Goal: Transaction & Acquisition: Purchase product/service

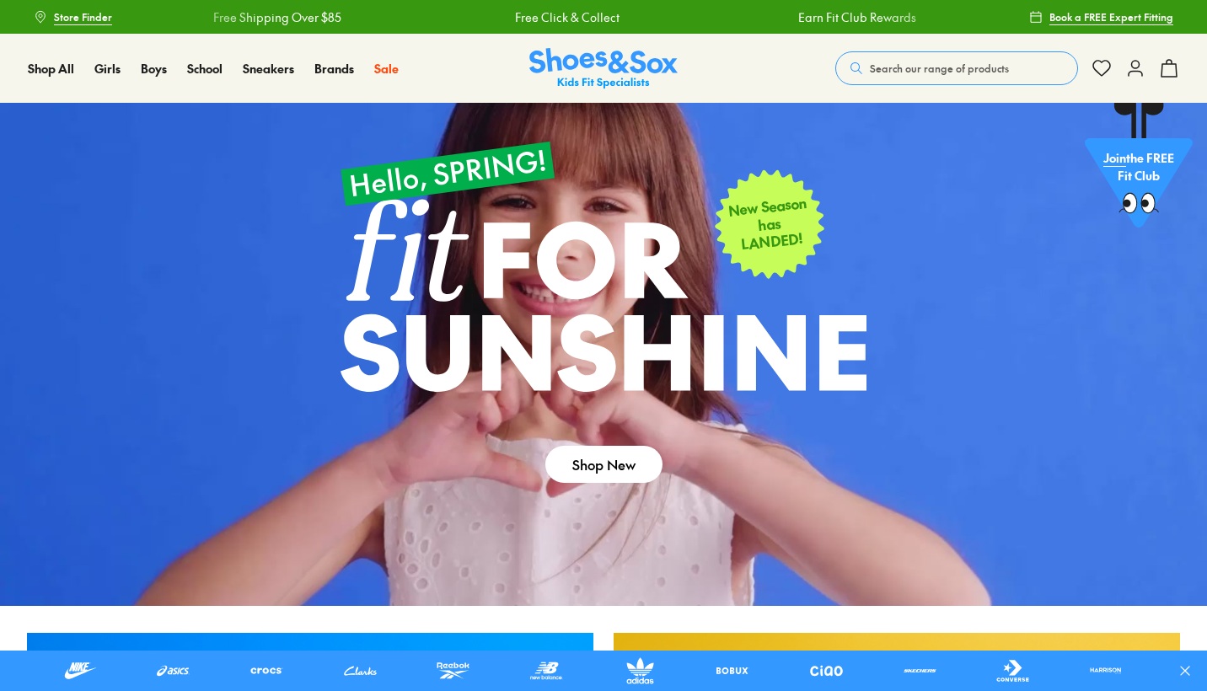
click at [868, 68] on button "Search our range of products" at bounding box center [957, 68] width 243 height 34
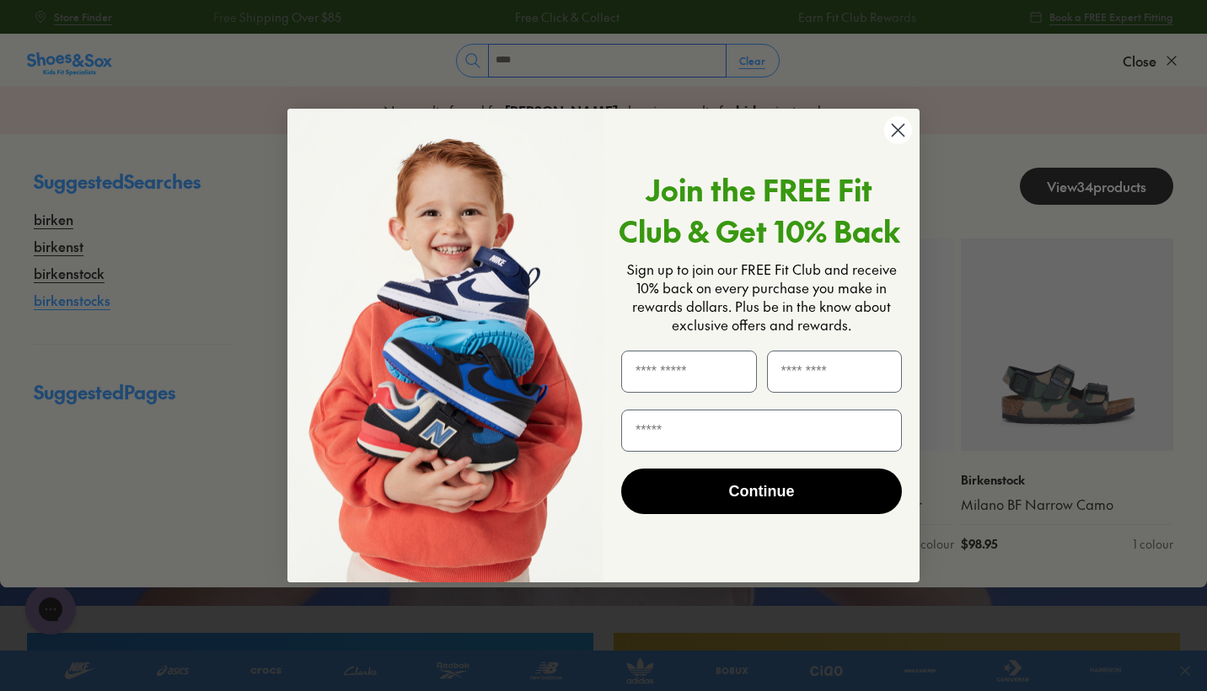
type input "****"
click at [64, 299] on div "Close dialog Join the FREE Fit Club & Get 10% Back Sign up to join our FREE Fit…" at bounding box center [603, 345] width 1207 height 691
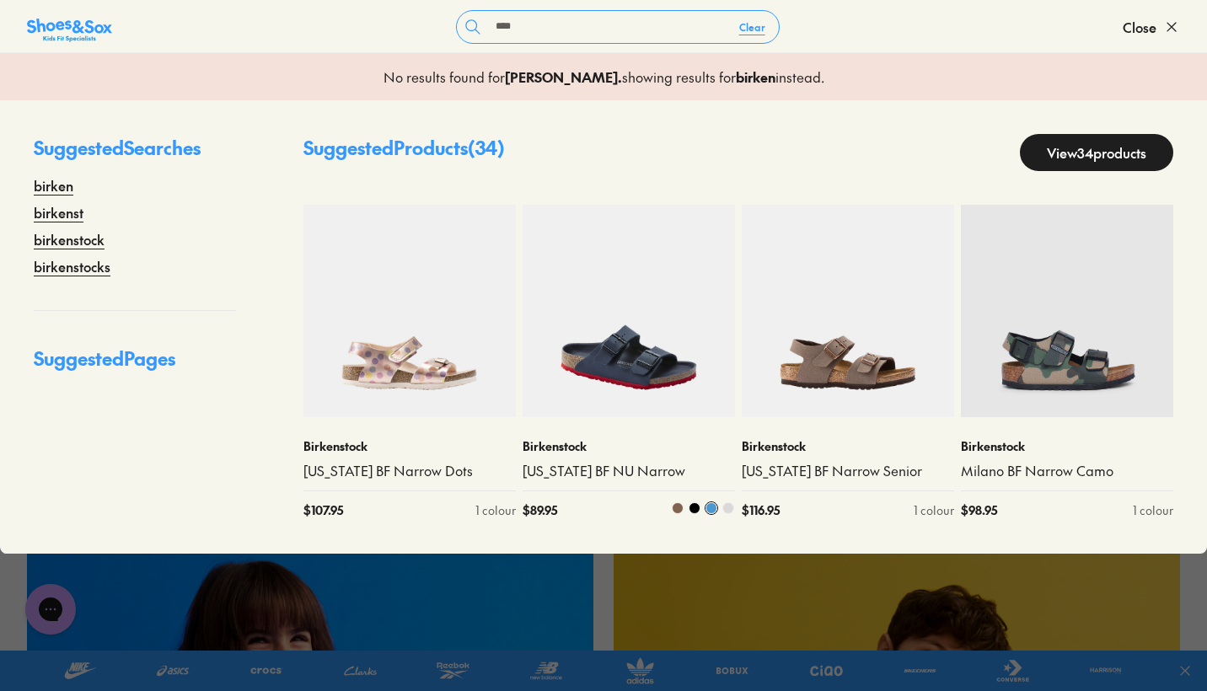
scroll to position [153, 0]
click at [1042, 153] on link "View 34 products" at bounding box center [1096, 152] width 153 height 37
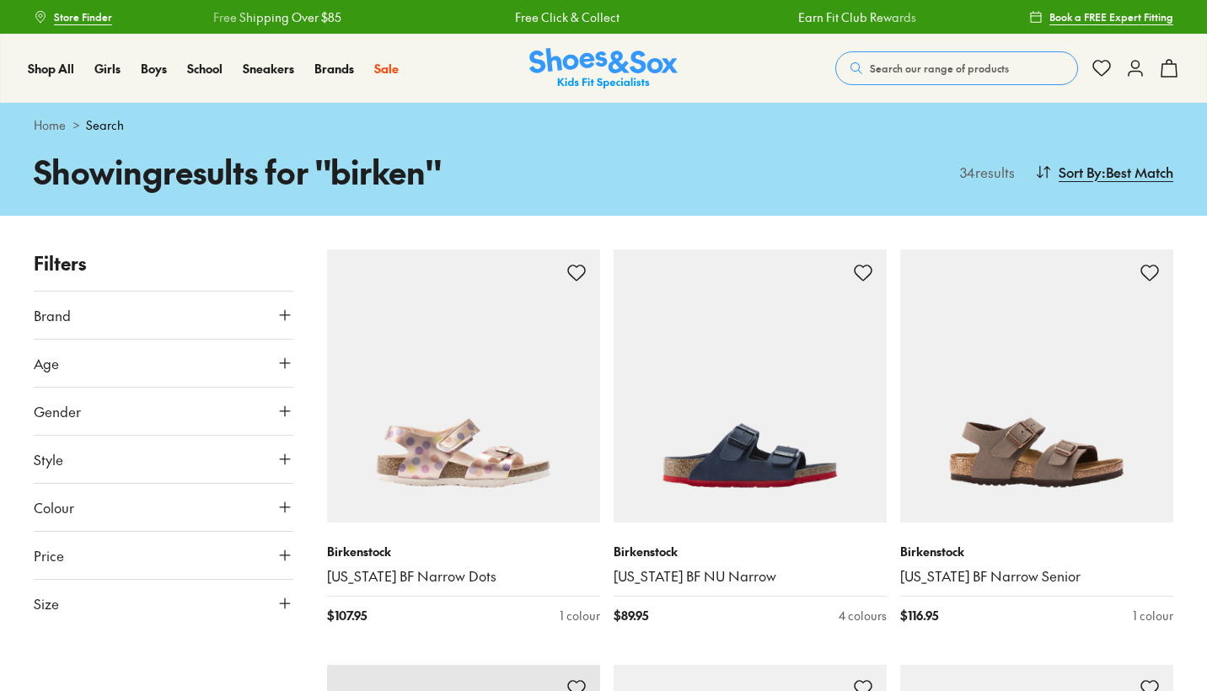
type input "***"
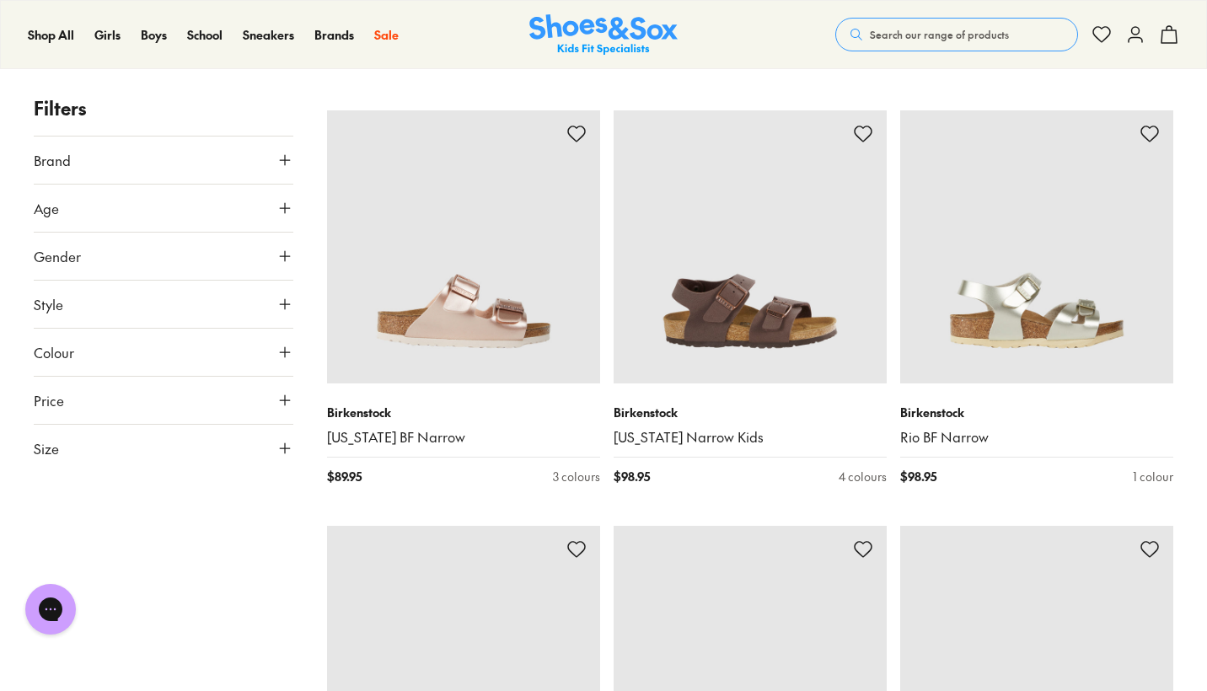
scroll to position [3458, 0]
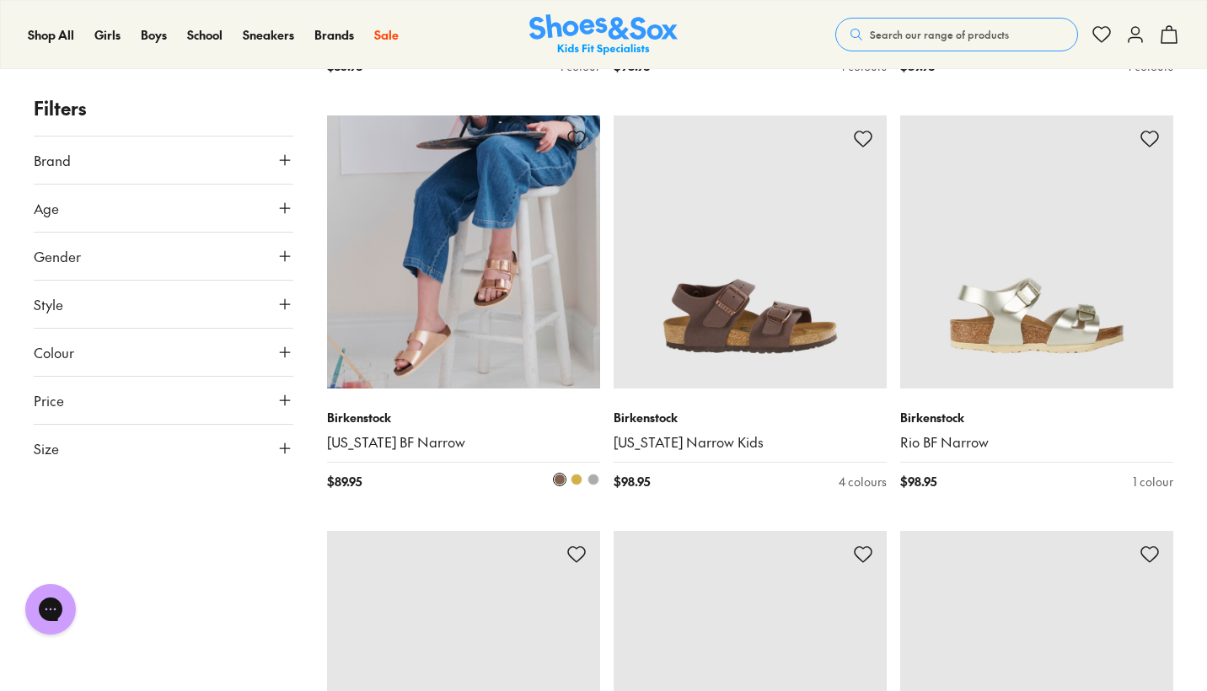
click at [487, 287] on img at bounding box center [463, 252] width 273 height 273
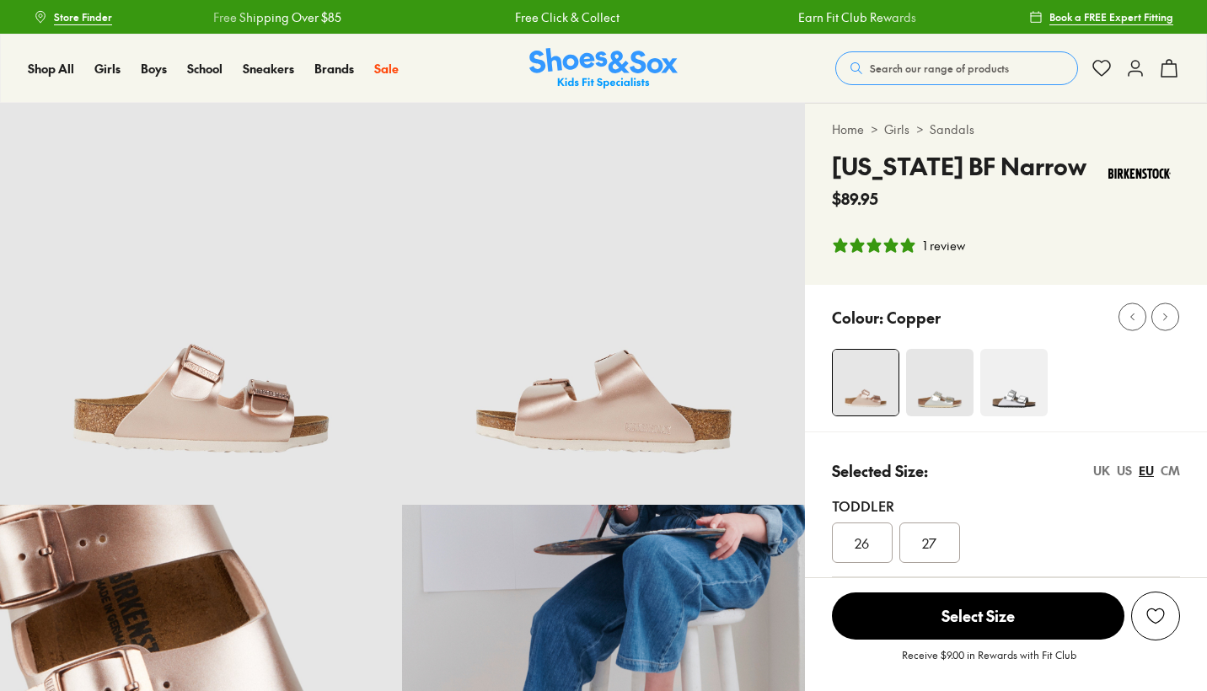
select select "*"
click at [945, 413] on img at bounding box center [939, 382] width 67 height 67
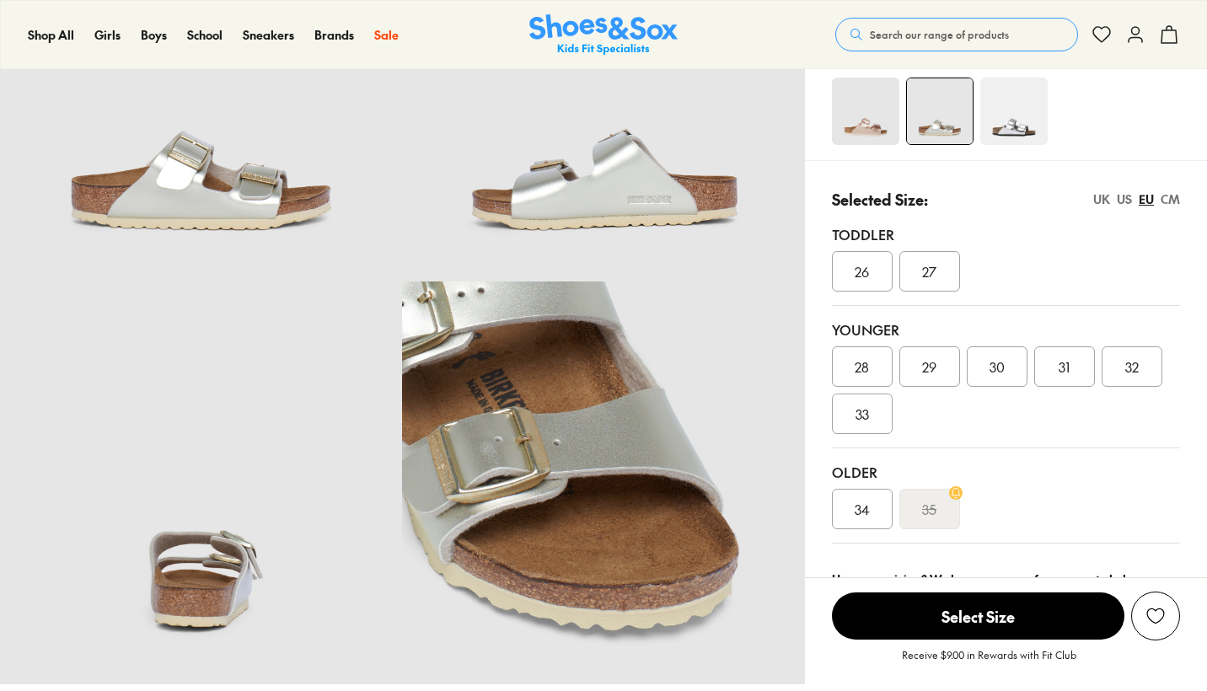
select select "*"
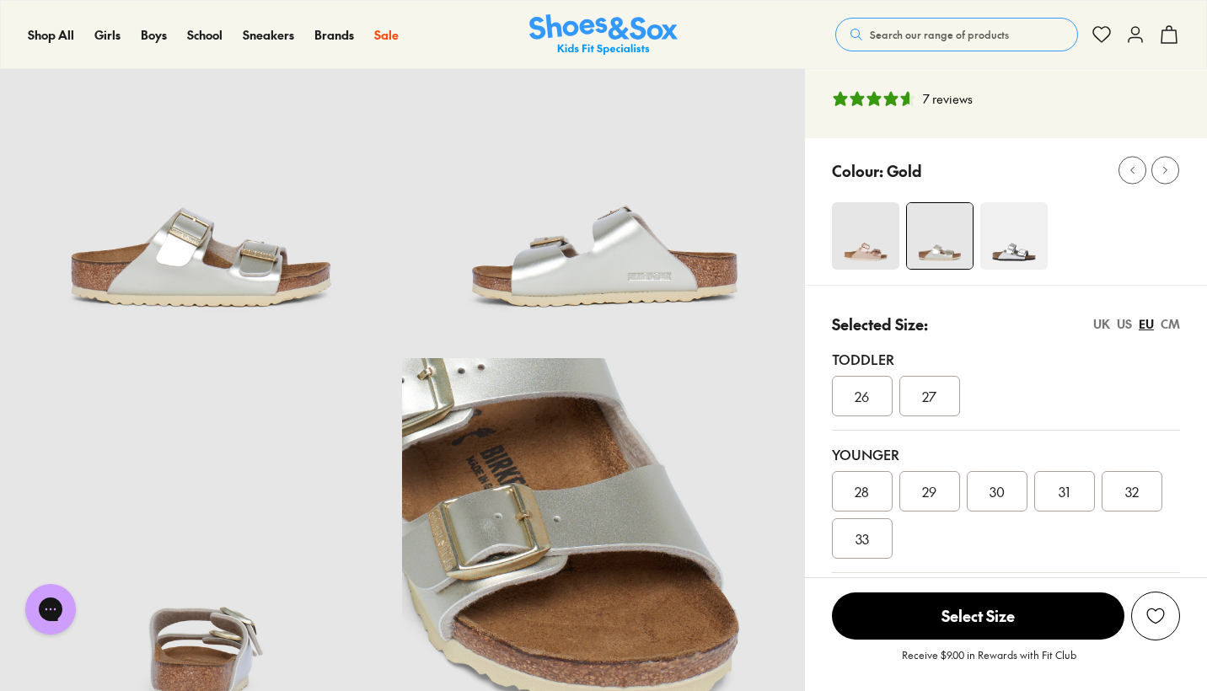
scroll to position [146, 0]
click at [1020, 244] on img at bounding box center [1014, 236] width 67 height 67
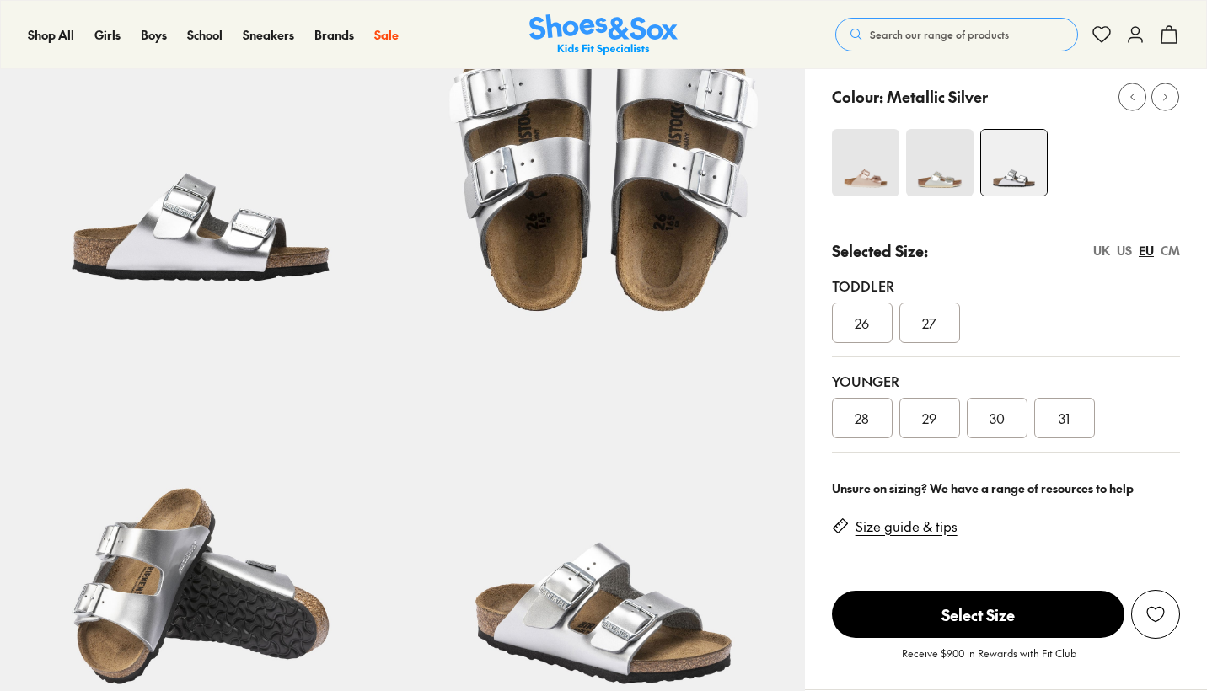
select select "*"
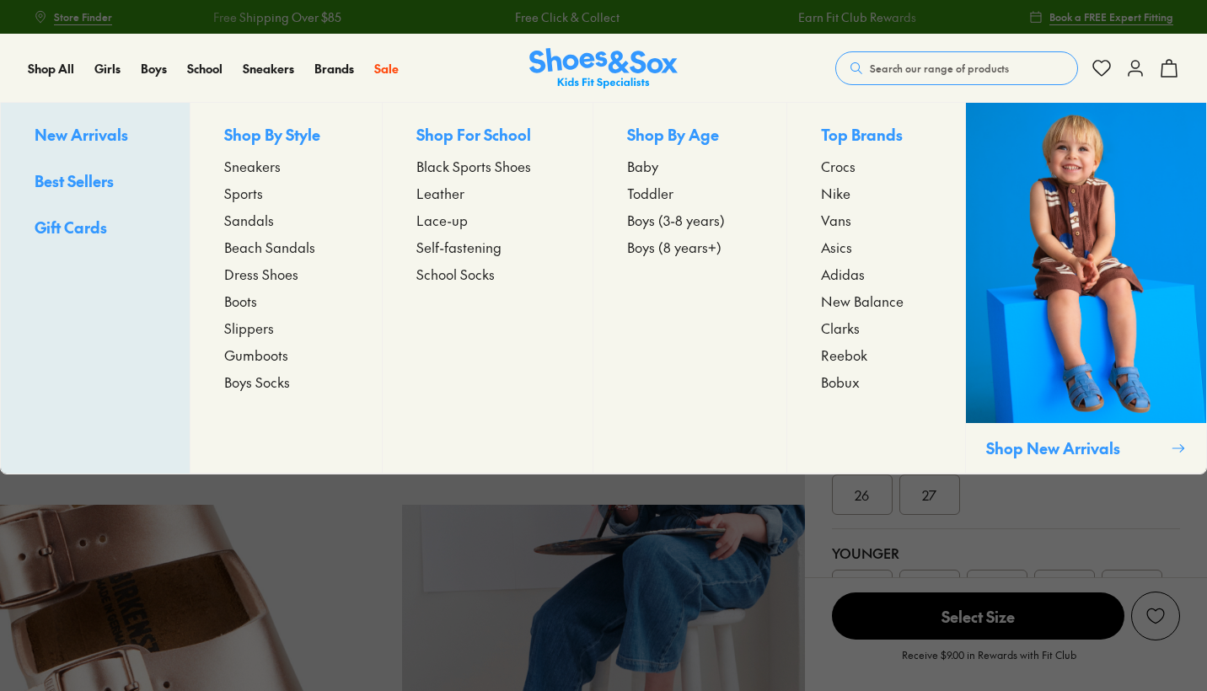
select select "*"
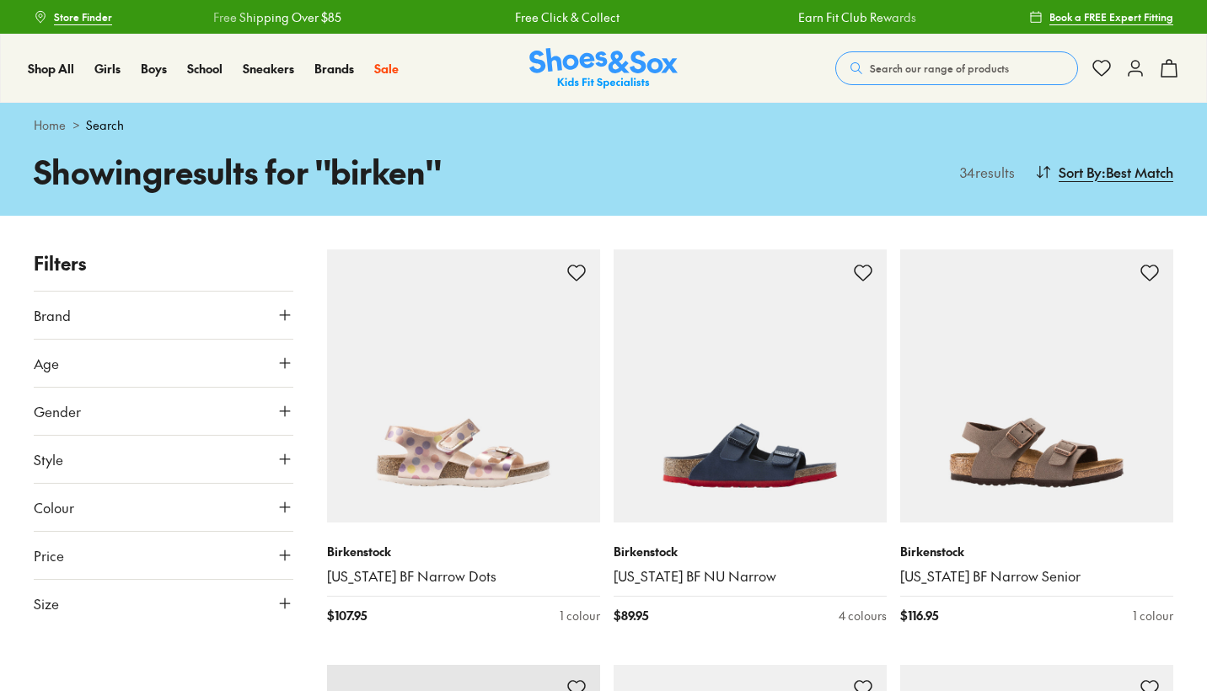
type input "***"
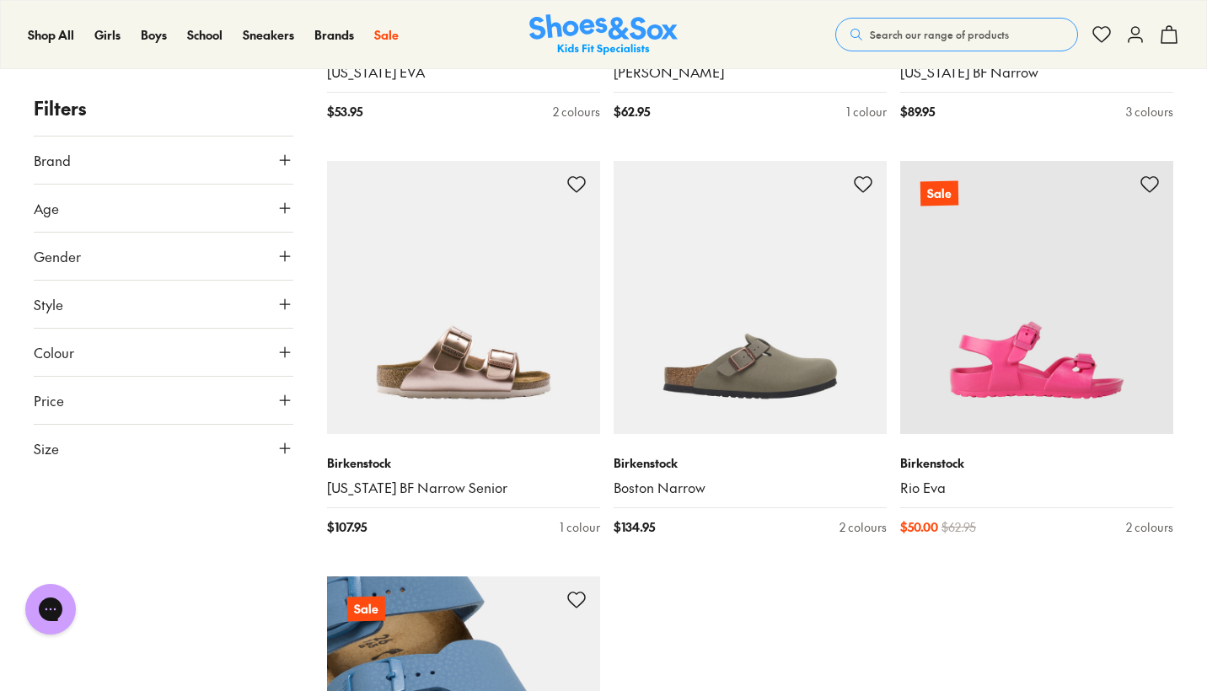
scroll to position [4242, 0]
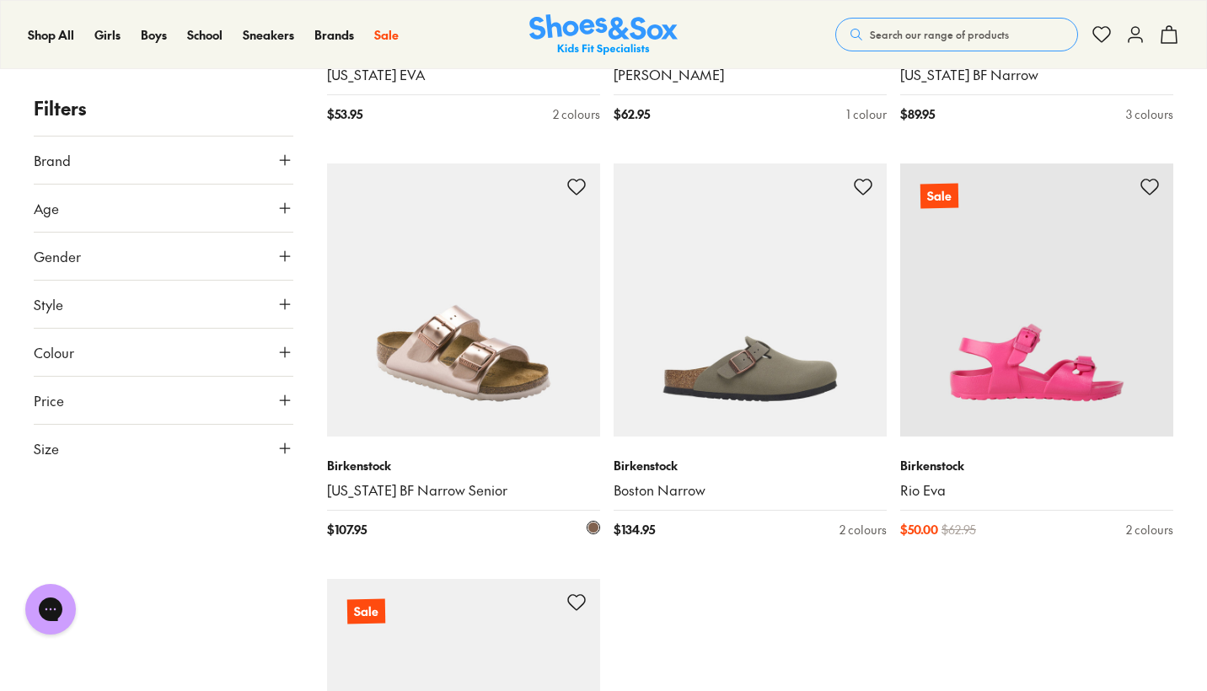
click at [494, 370] on img at bounding box center [463, 300] width 273 height 273
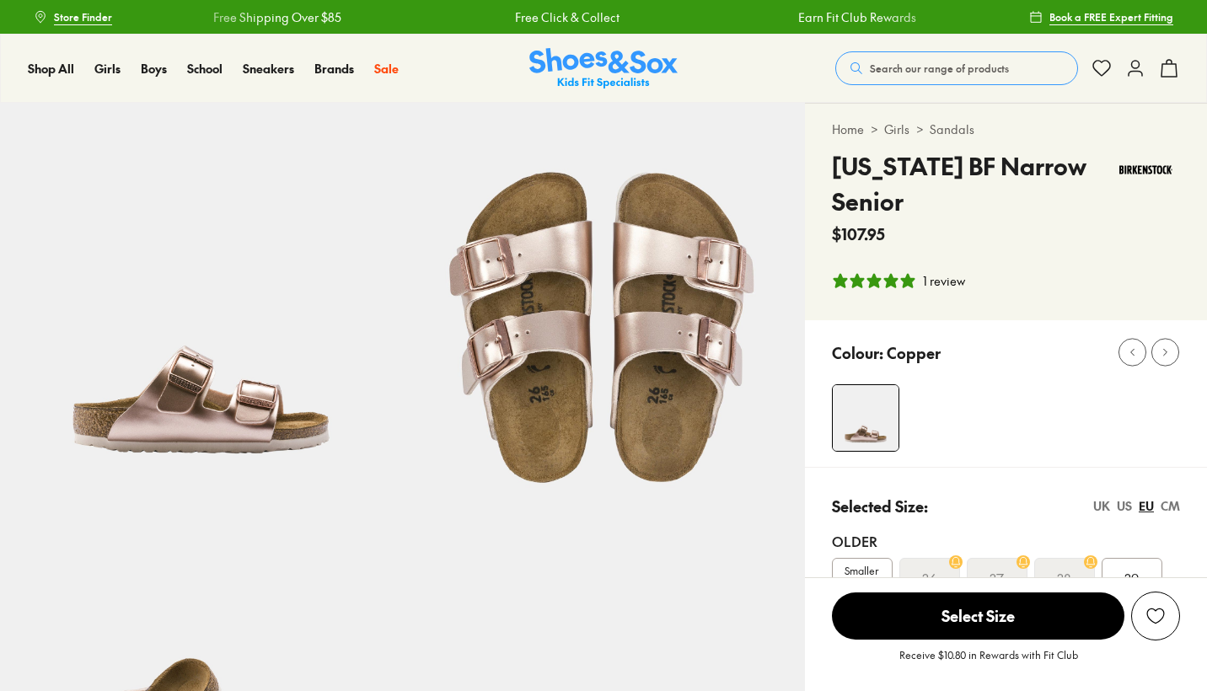
select select "*"
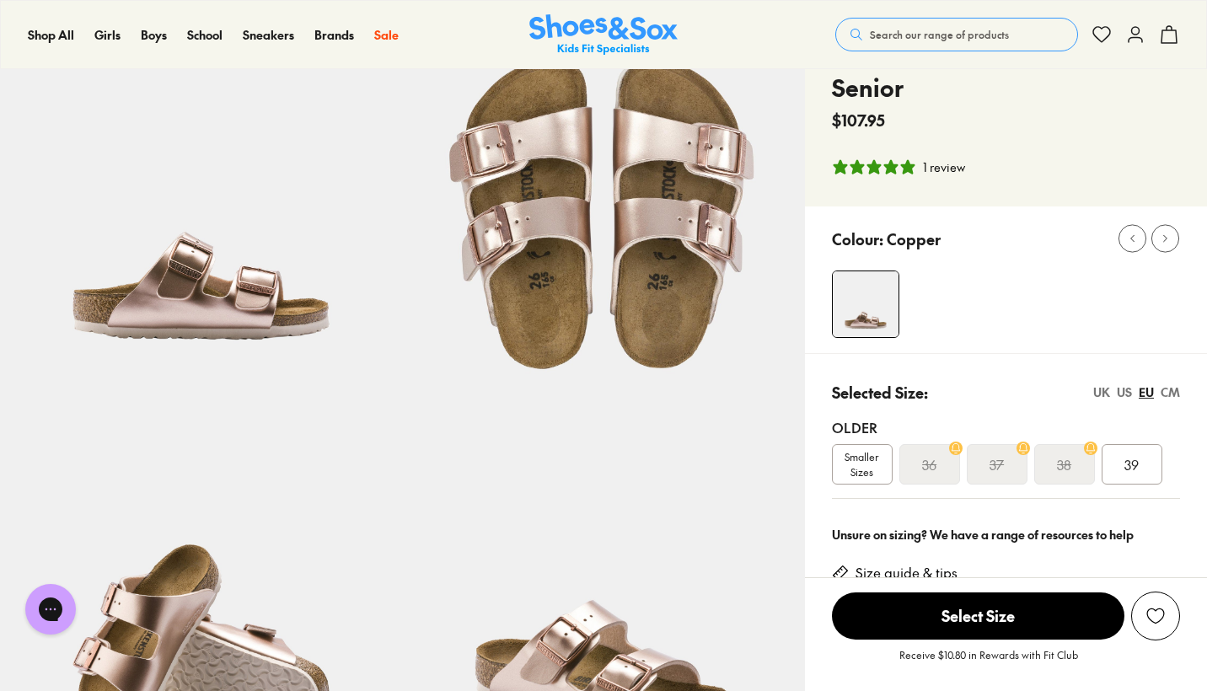
scroll to position [114, 0]
click at [869, 465] on span "Smaller Sizes" at bounding box center [862, 464] width 59 height 30
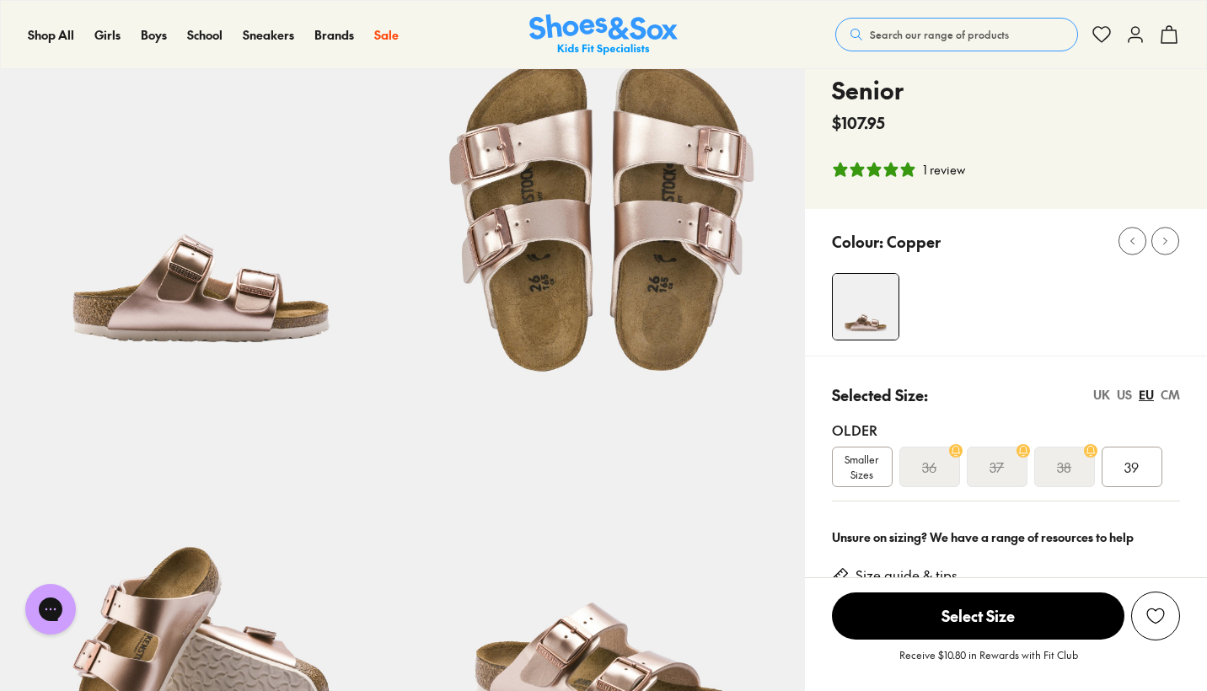
scroll to position [113, 0]
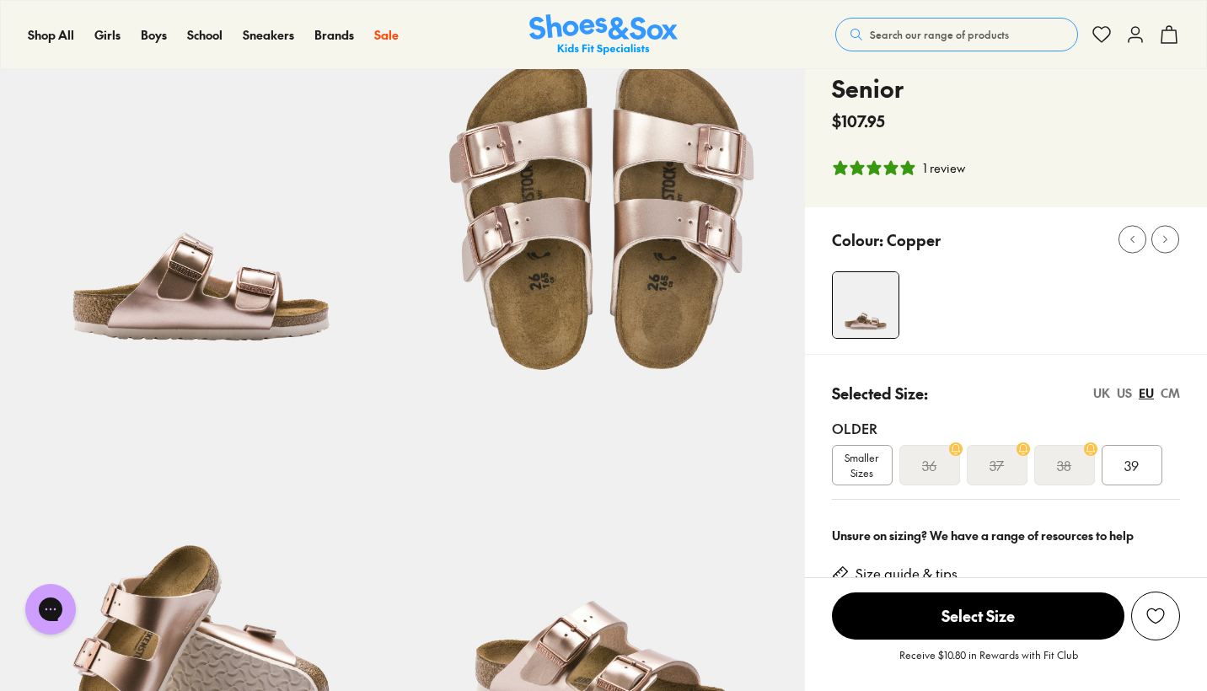
click at [857, 463] on span "Smaller Sizes" at bounding box center [862, 465] width 59 height 30
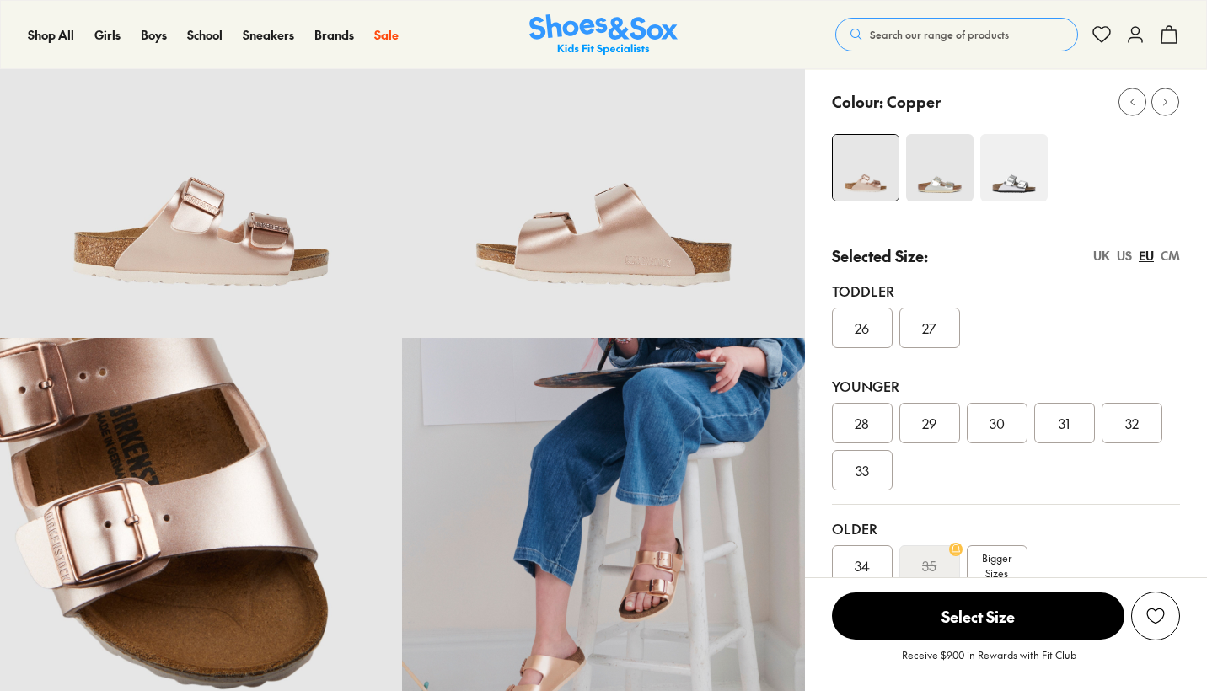
select select "*"
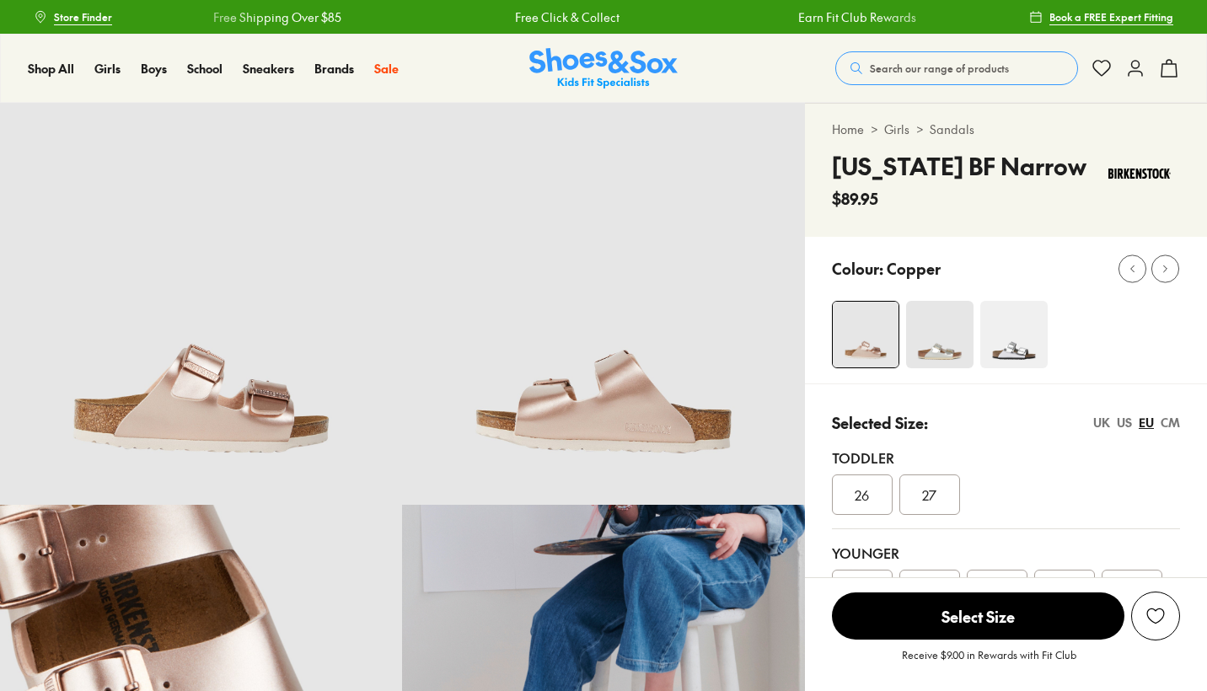
scroll to position [284, 0]
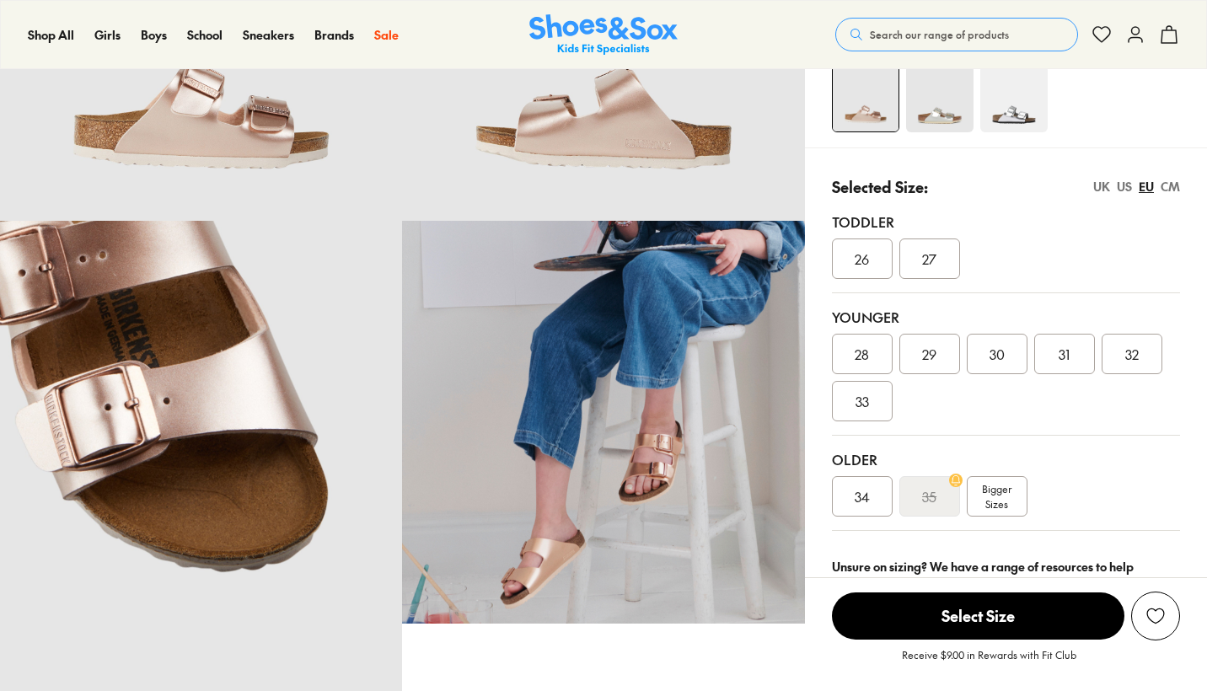
select select "*"
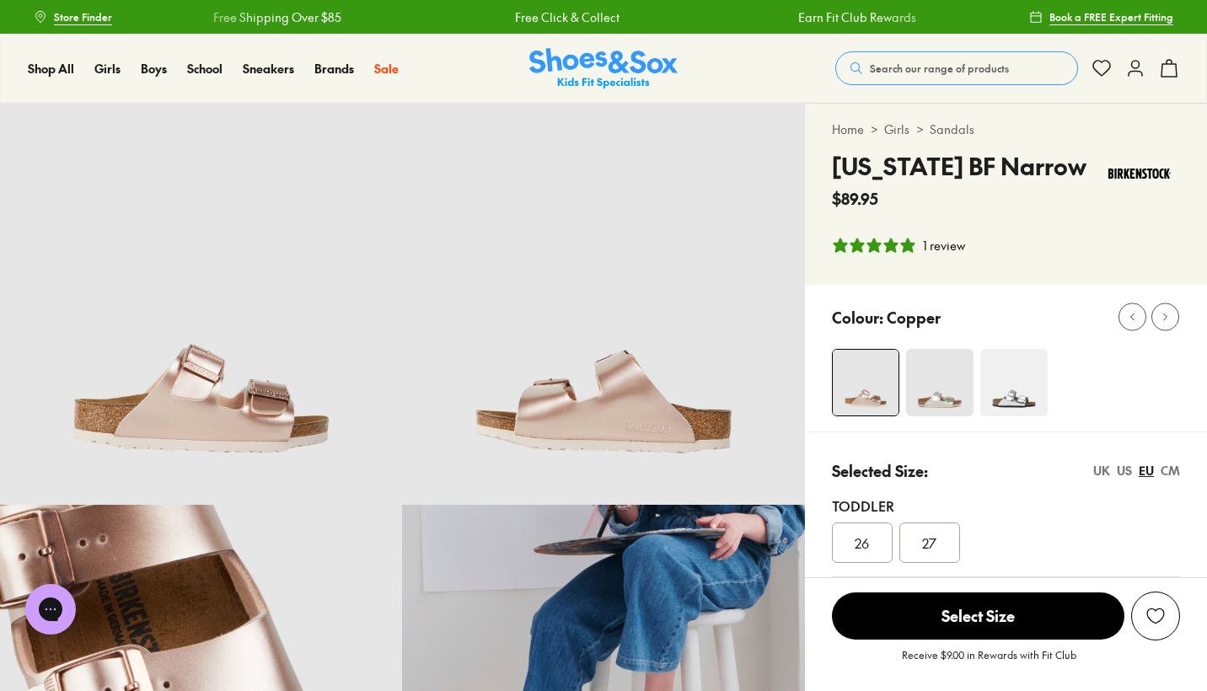
scroll to position [0, 0]
click at [1168, 470] on div "CM" at bounding box center [1170, 471] width 19 height 18
click at [939, 387] on img at bounding box center [939, 382] width 67 height 67
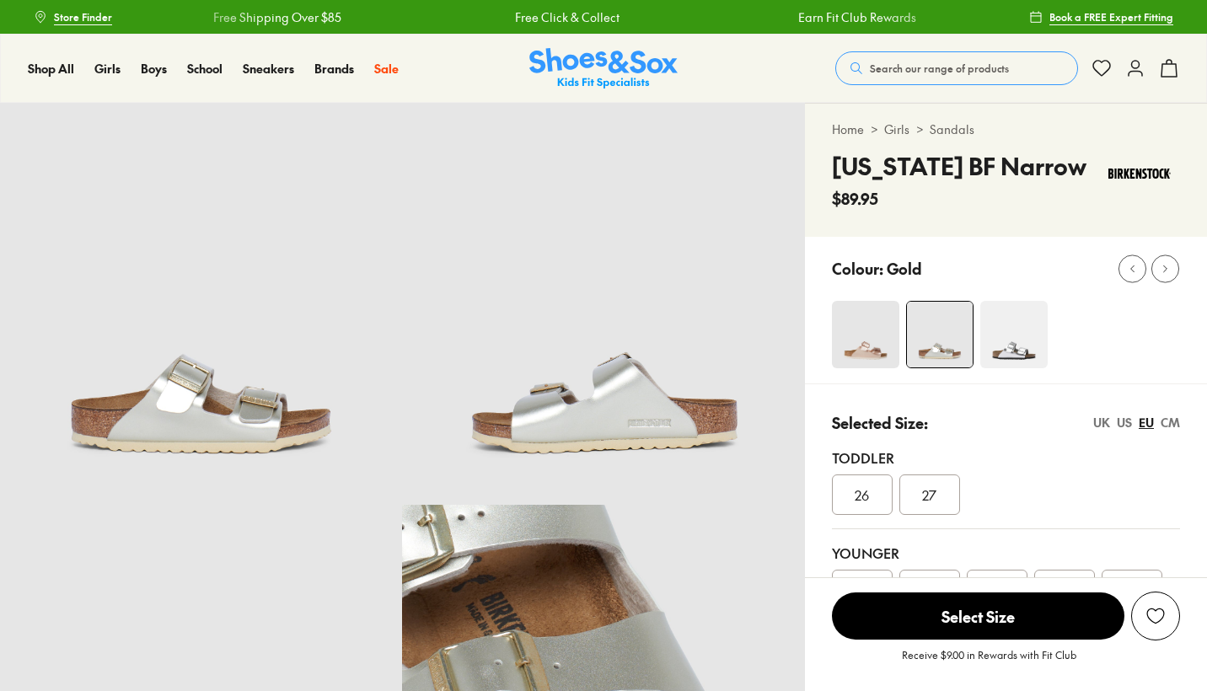
click at [1169, 421] on div "CM" at bounding box center [1170, 423] width 19 height 18
select select "*"
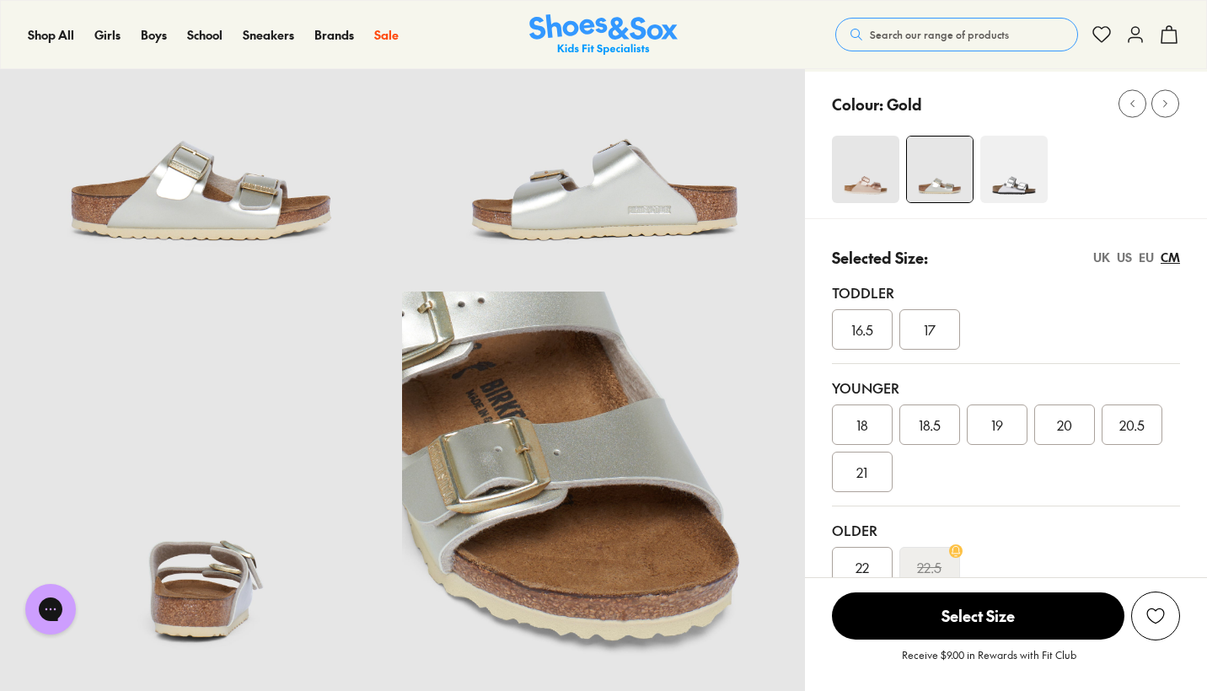
scroll to position [241, 0]
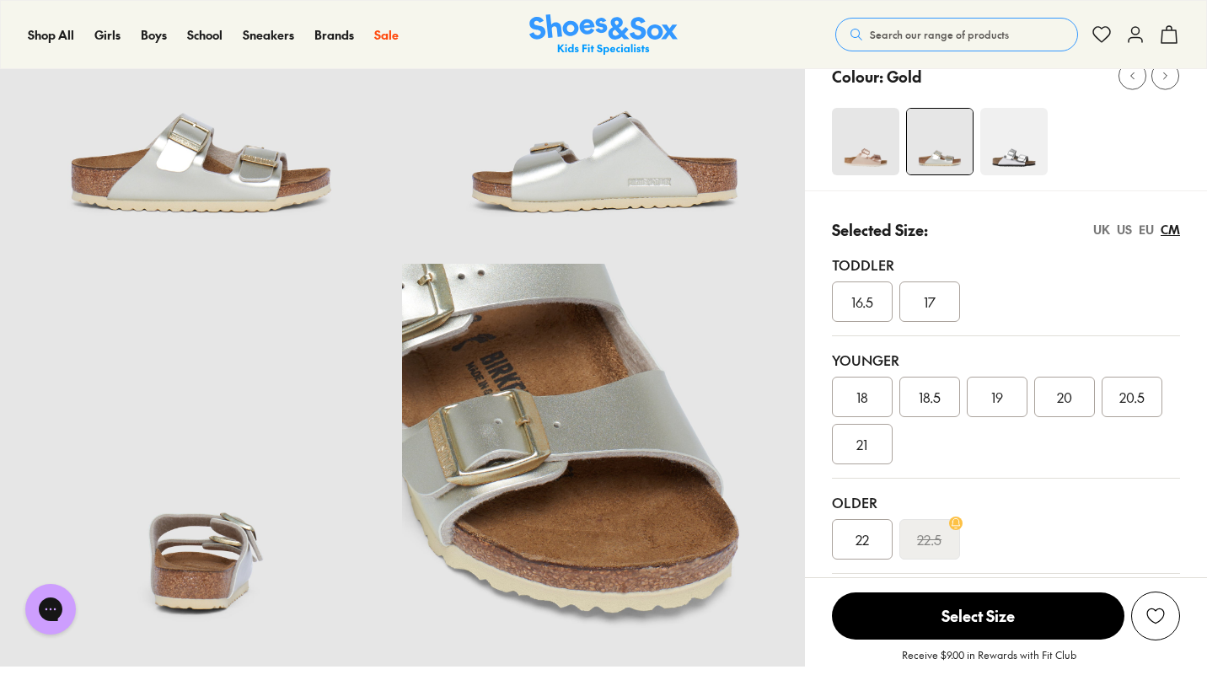
click at [869, 542] on div "22" at bounding box center [862, 539] width 61 height 40
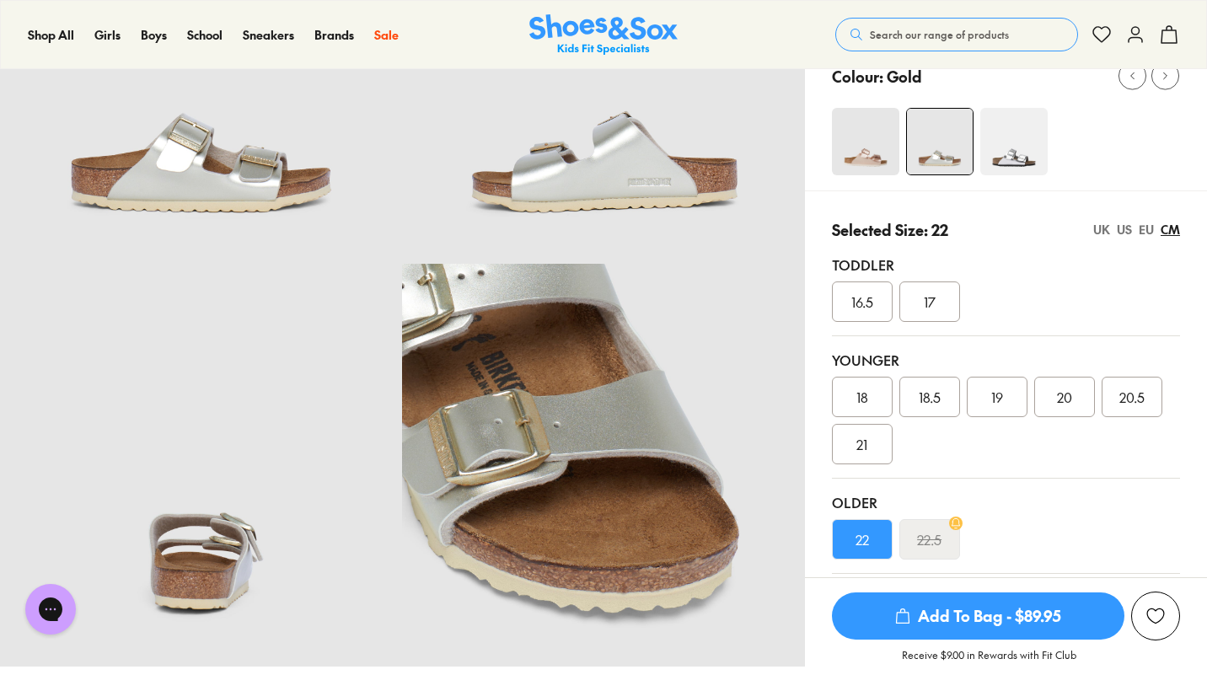
click at [1145, 228] on div "EU" at bounding box center [1146, 230] width 15 height 18
click at [854, 443] on div "33" at bounding box center [862, 444] width 61 height 40
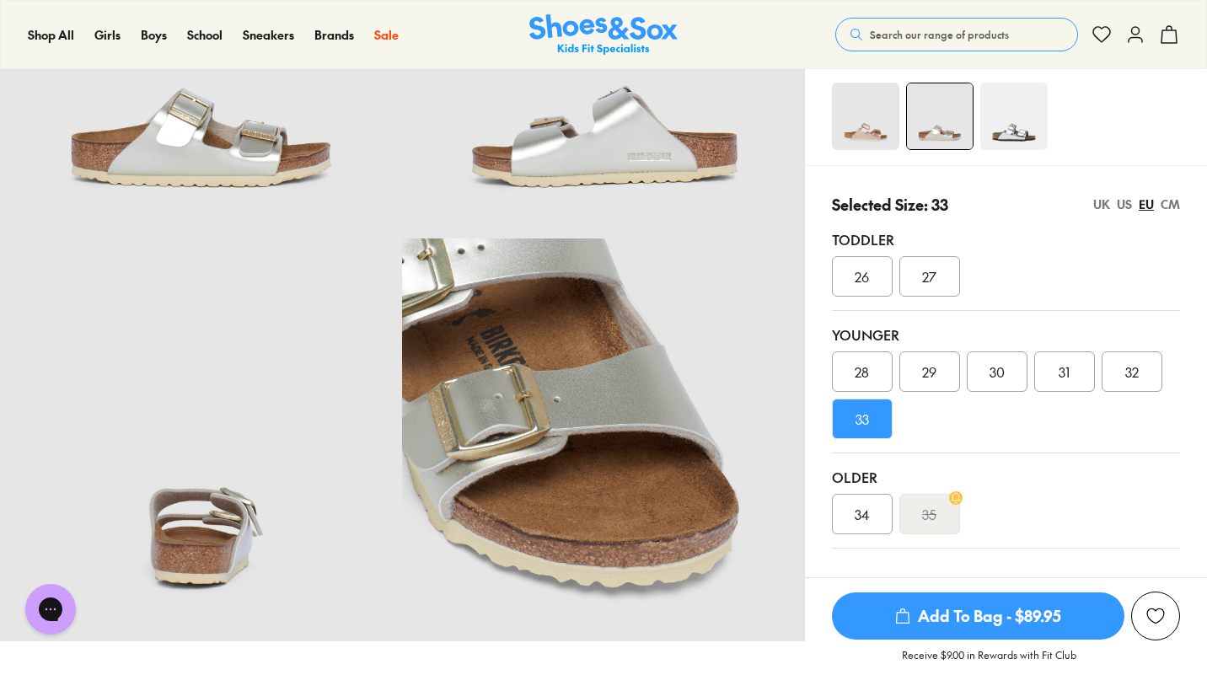
scroll to position [287, 0]
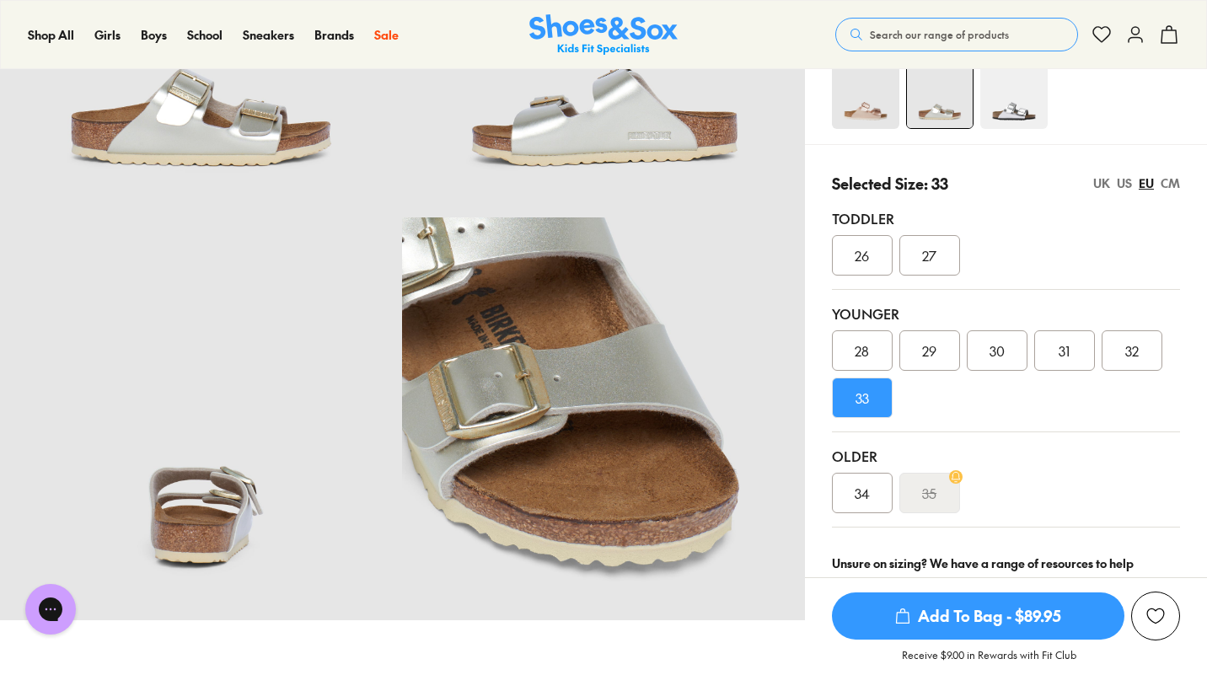
click at [862, 497] on span "34" at bounding box center [862, 493] width 15 height 20
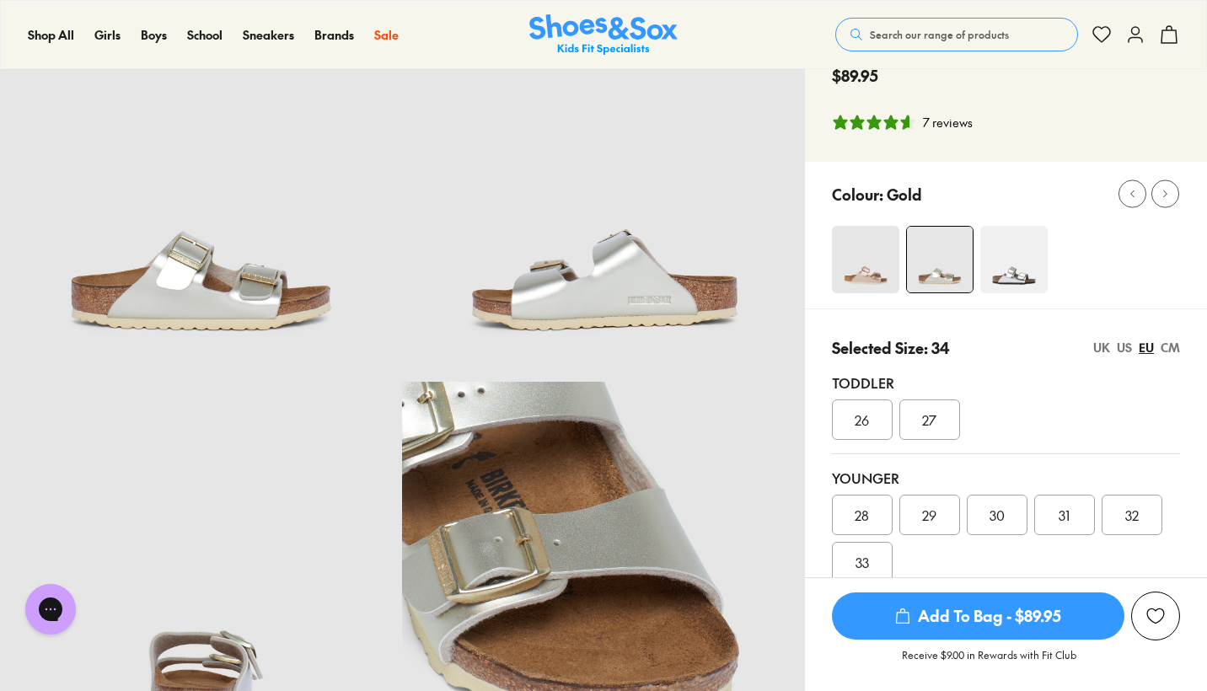
scroll to position [317, 0]
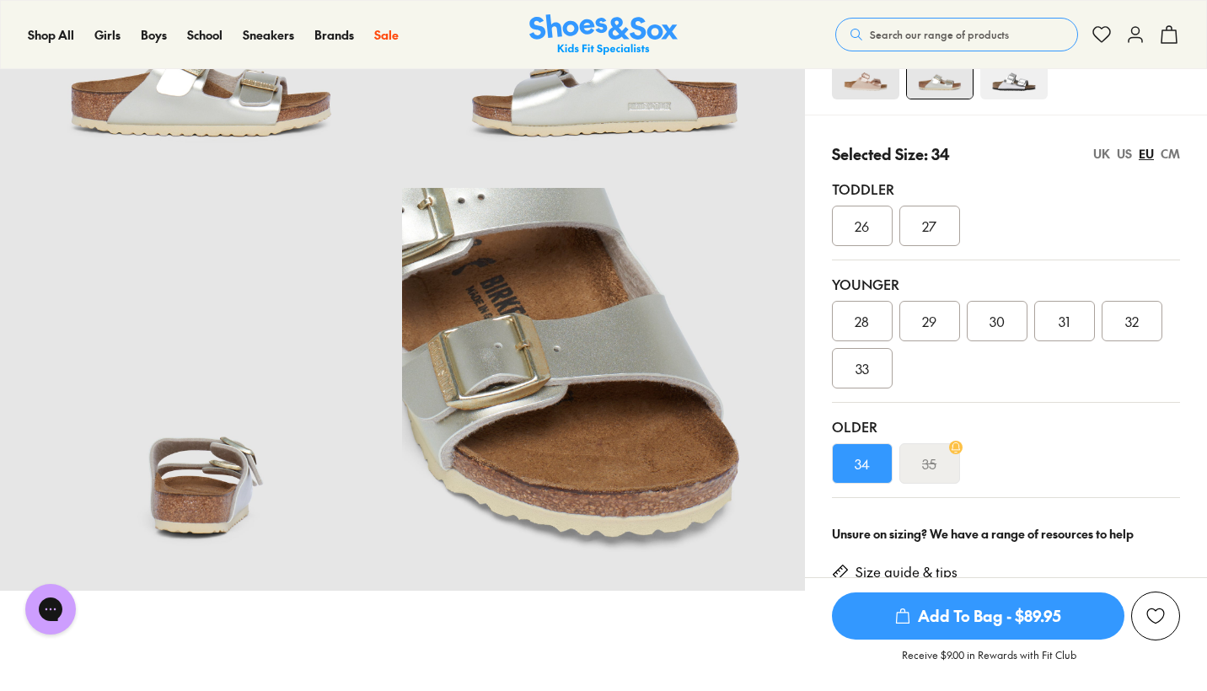
click at [921, 468] on div "35" at bounding box center [930, 463] width 61 height 40
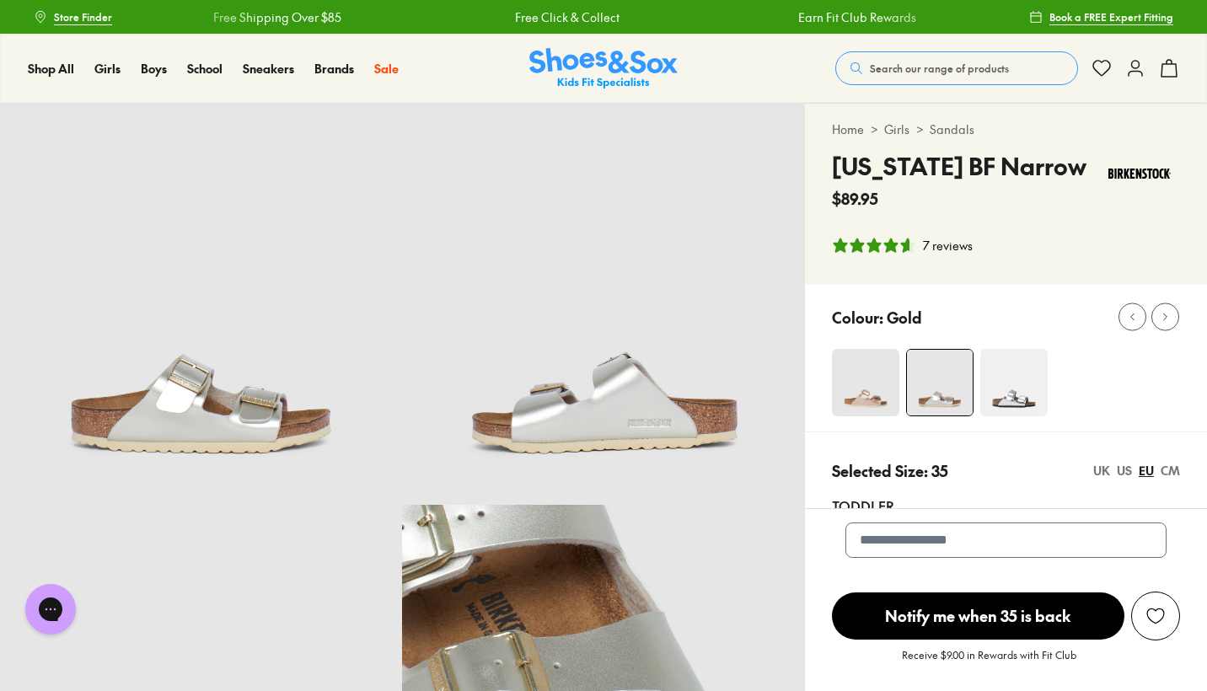
click at [877, 402] on img at bounding box center [865, 382] width 67 height 67
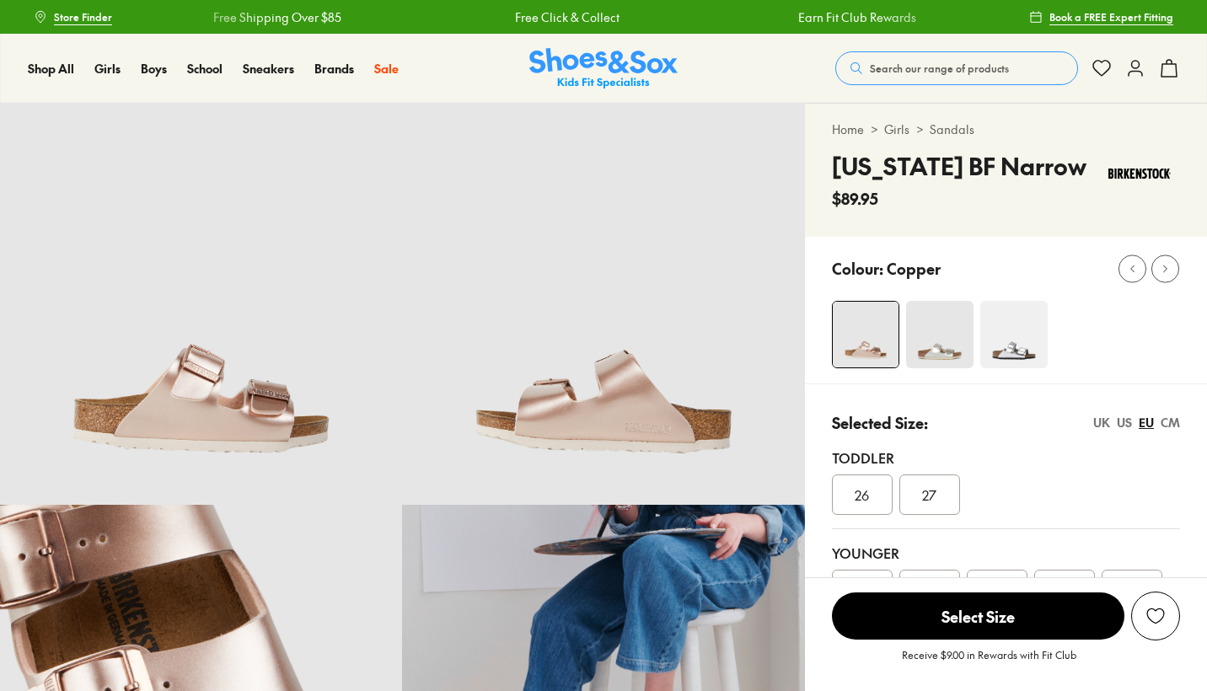
scroll to position [415, 0]
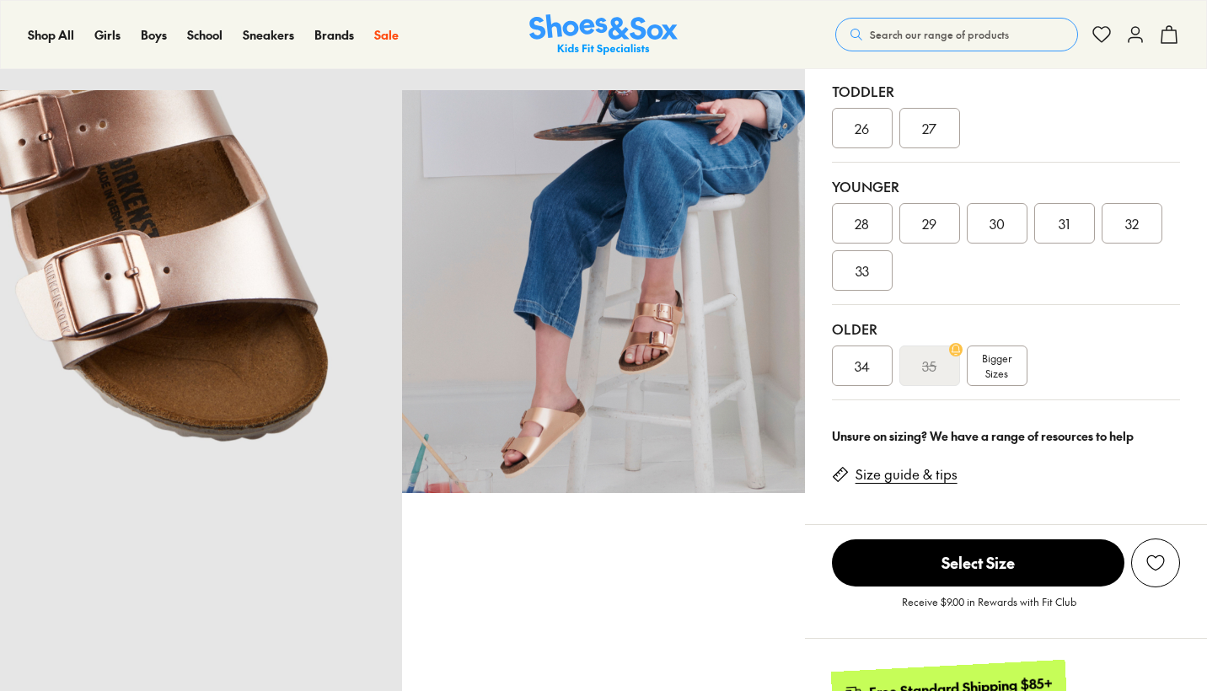
select select "*"
click at [890, 475] on link "Size guide & tips" at bounding box center [907, 474] width 102 height 19
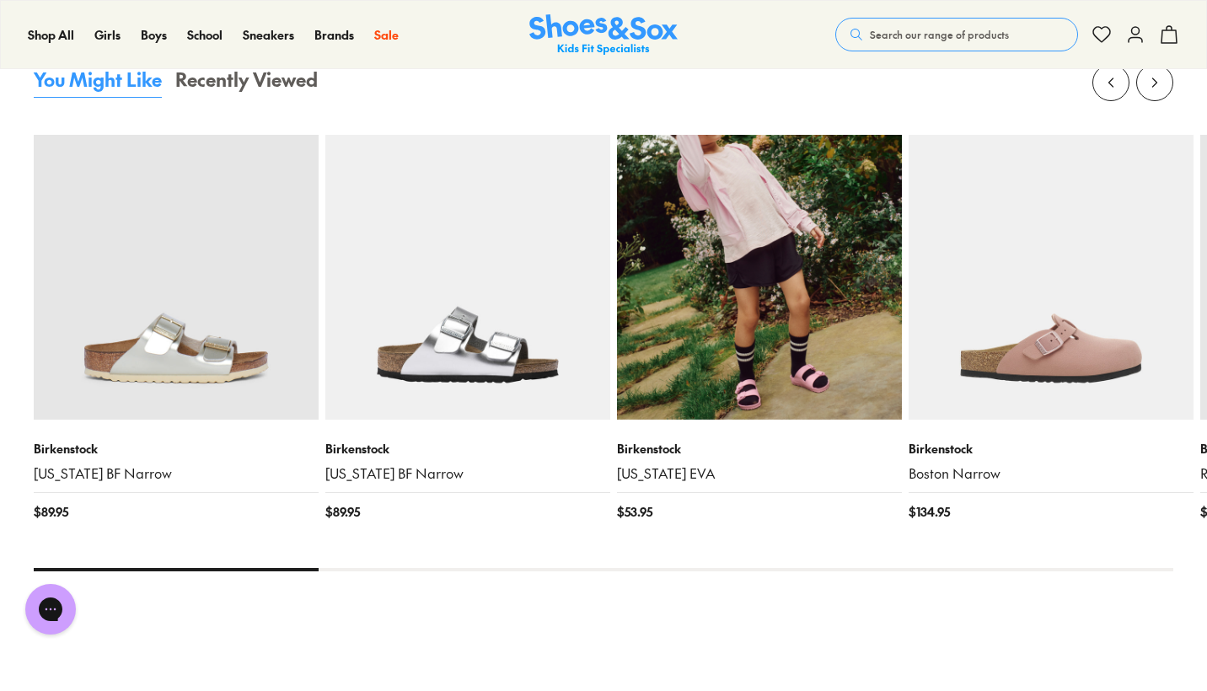
scroll to position [2566, 0]
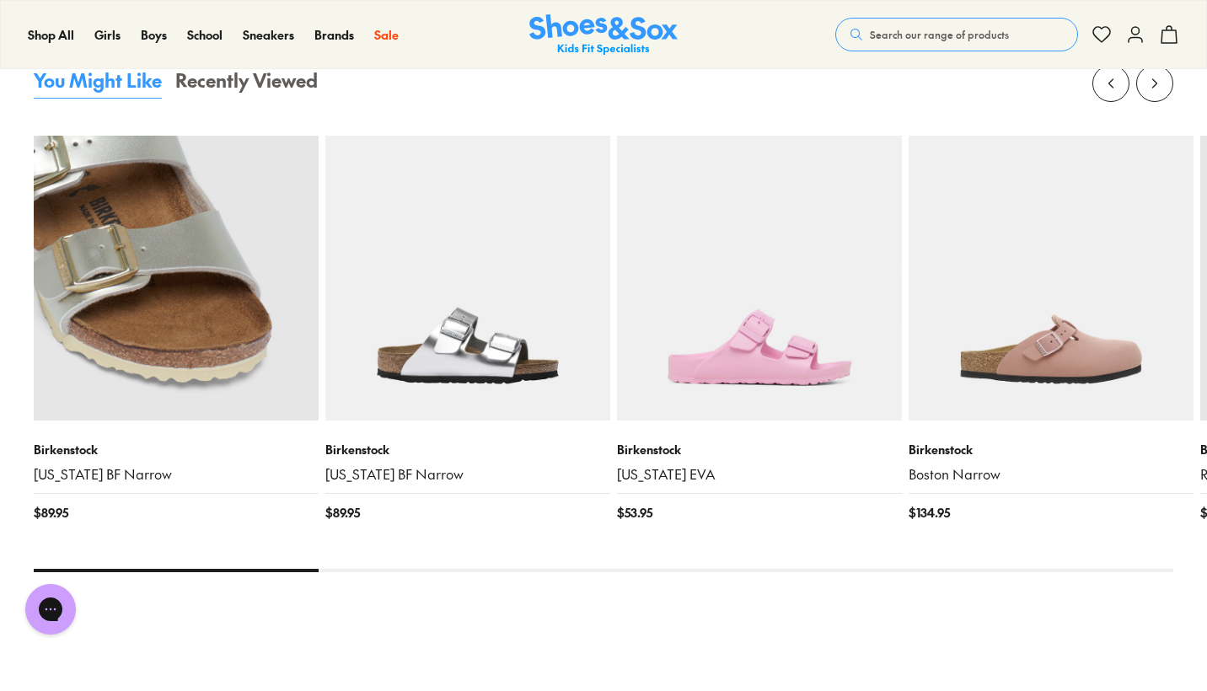
click at [199, 366] on img at bounding box center [176, 278] width 285 height 285
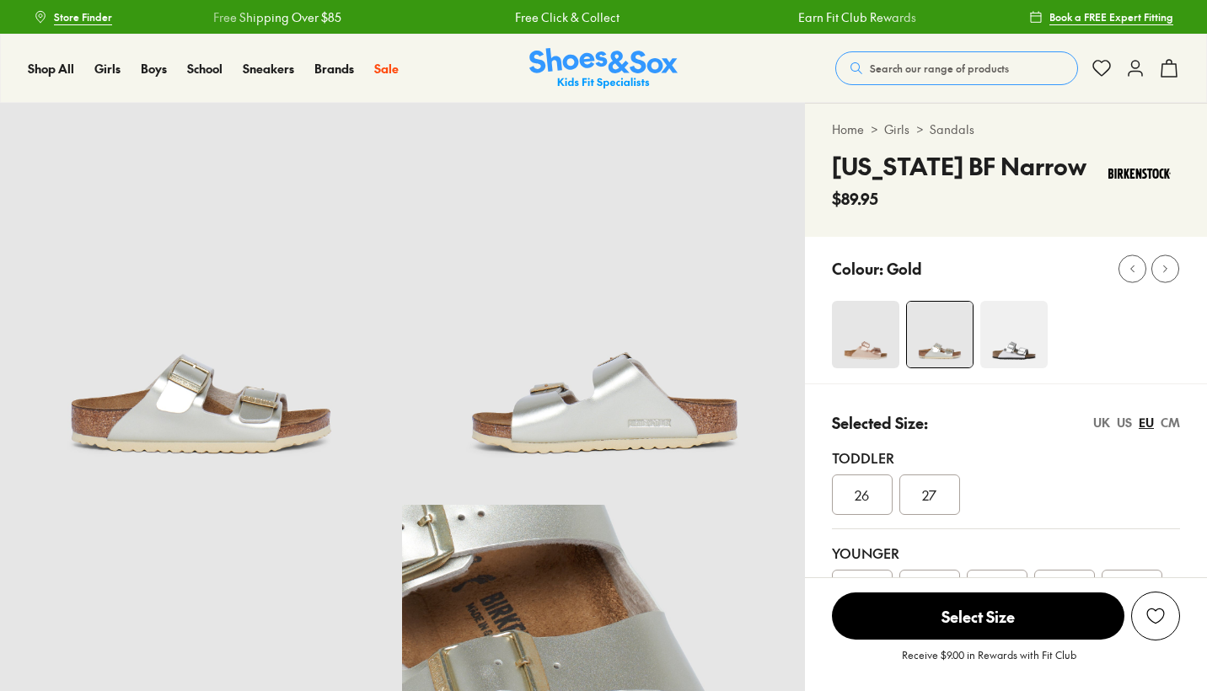
select select "*"
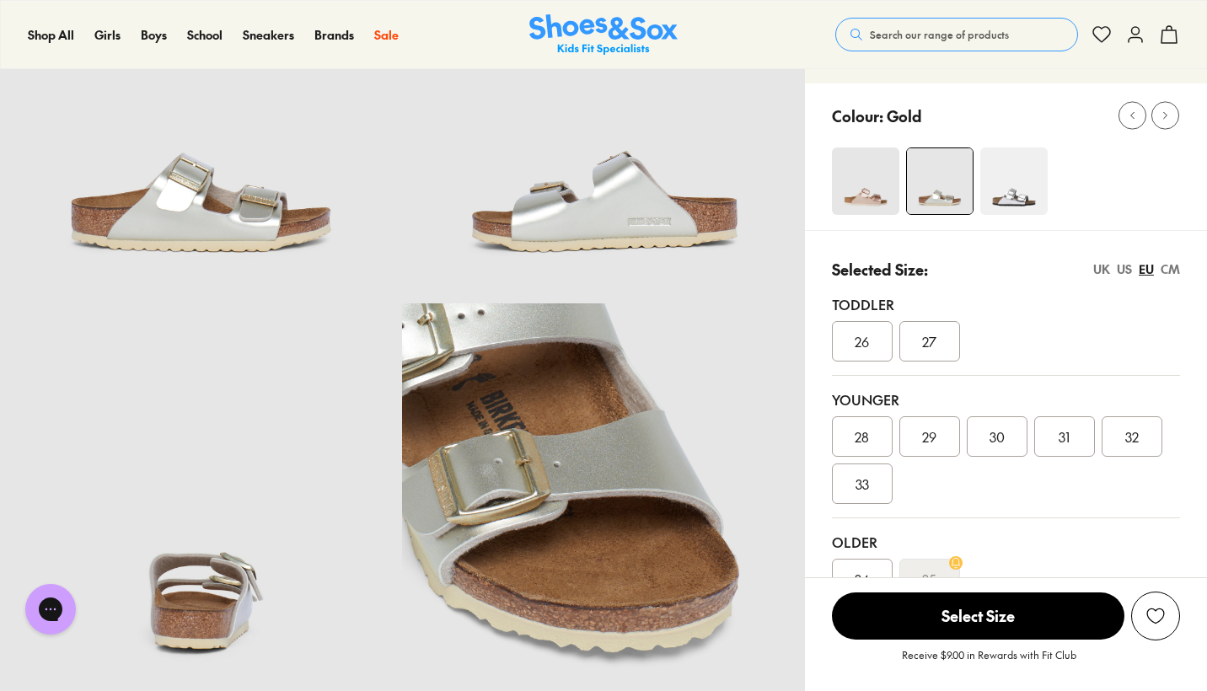
scroll to position [291, 0]
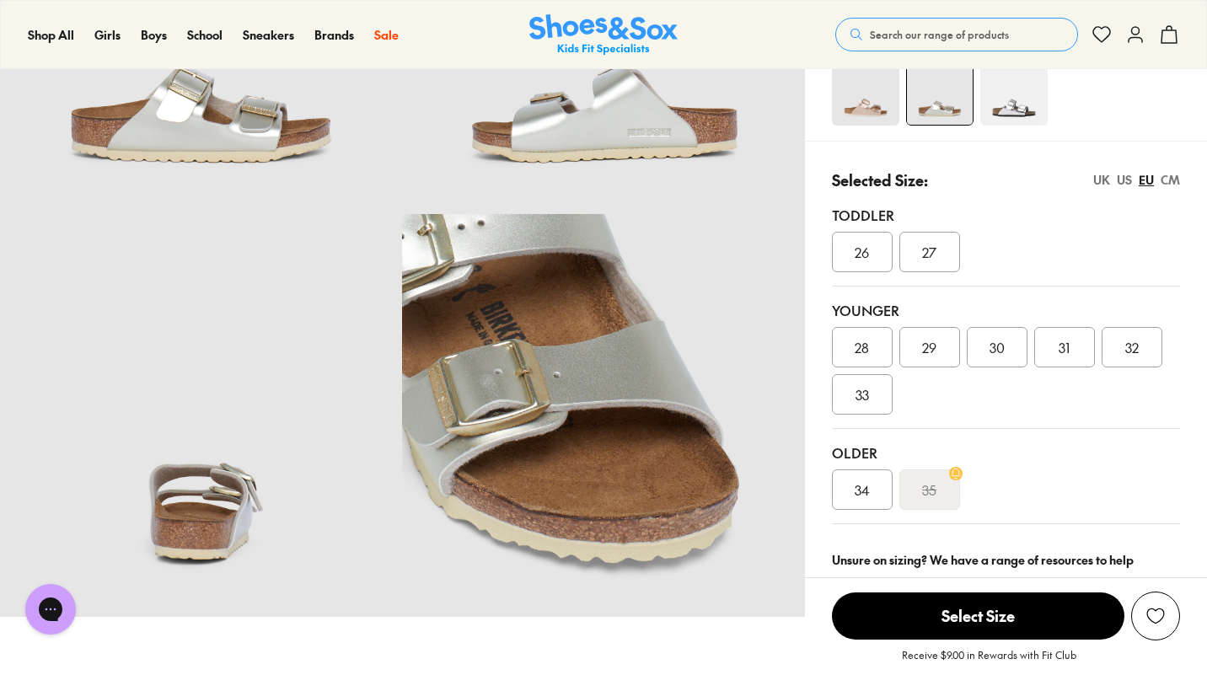
click at [874, 382] on div "33" at bounding box center [862, 394] width 61 height 40
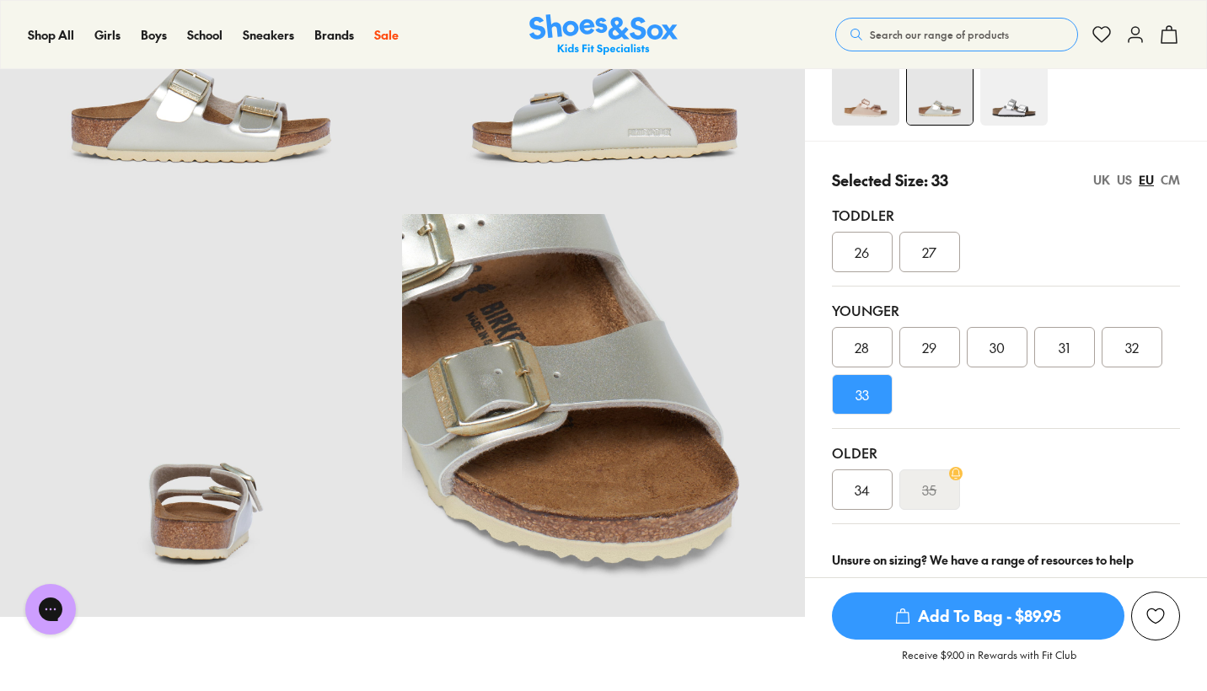
click at [856, 492] on span "34" at bounding box center [862, 490] width 15 height 20
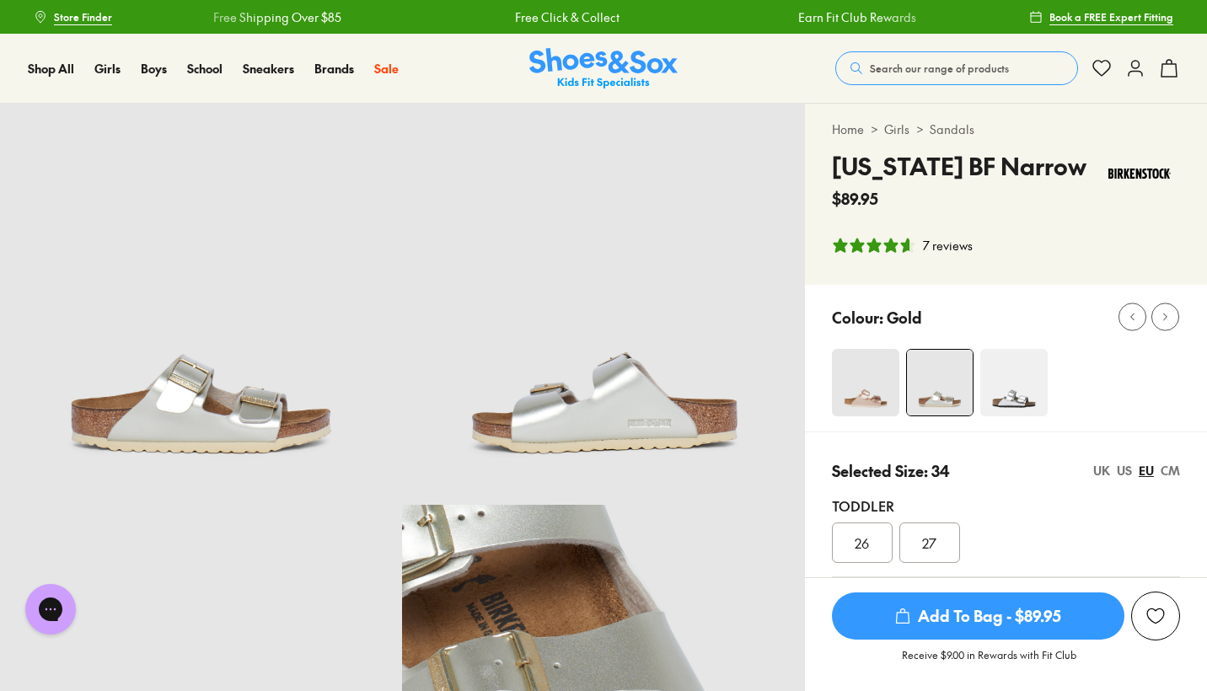
click at [888, 66] on span "Search our range of products" at bounding box center [939, 68] width 139 height 15
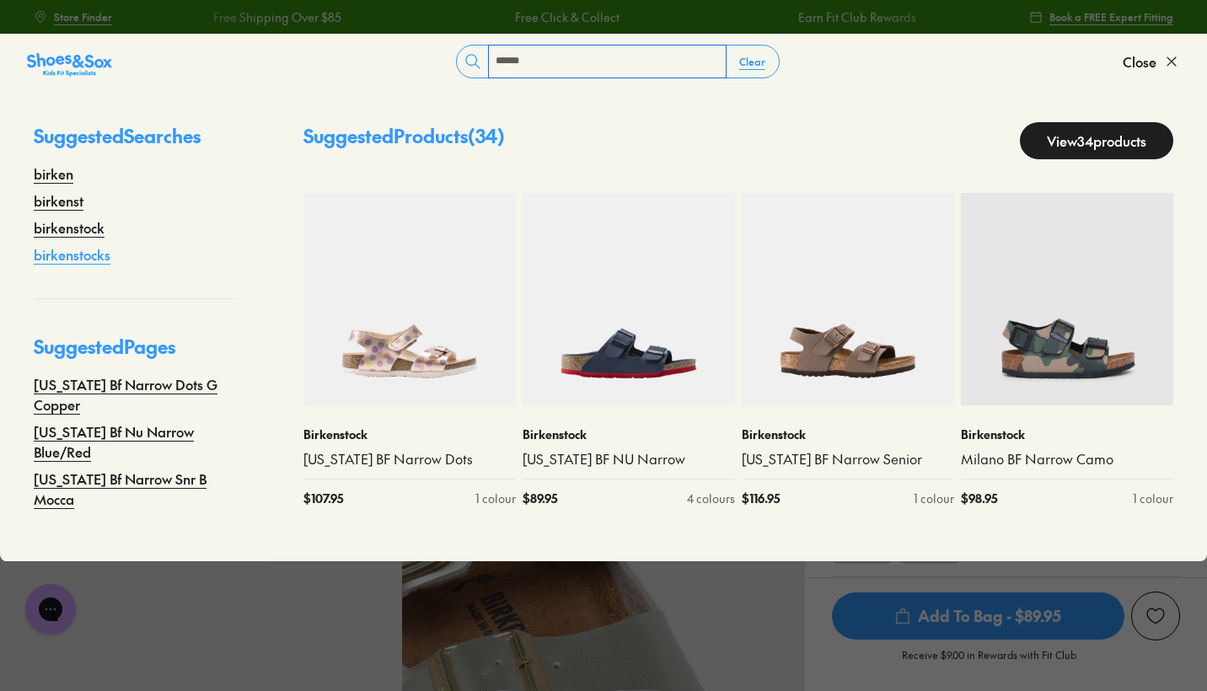
type input "******"
click at [101, 254] on link "birkenstocks" at bounding box center [72, 254] width 77 height 20
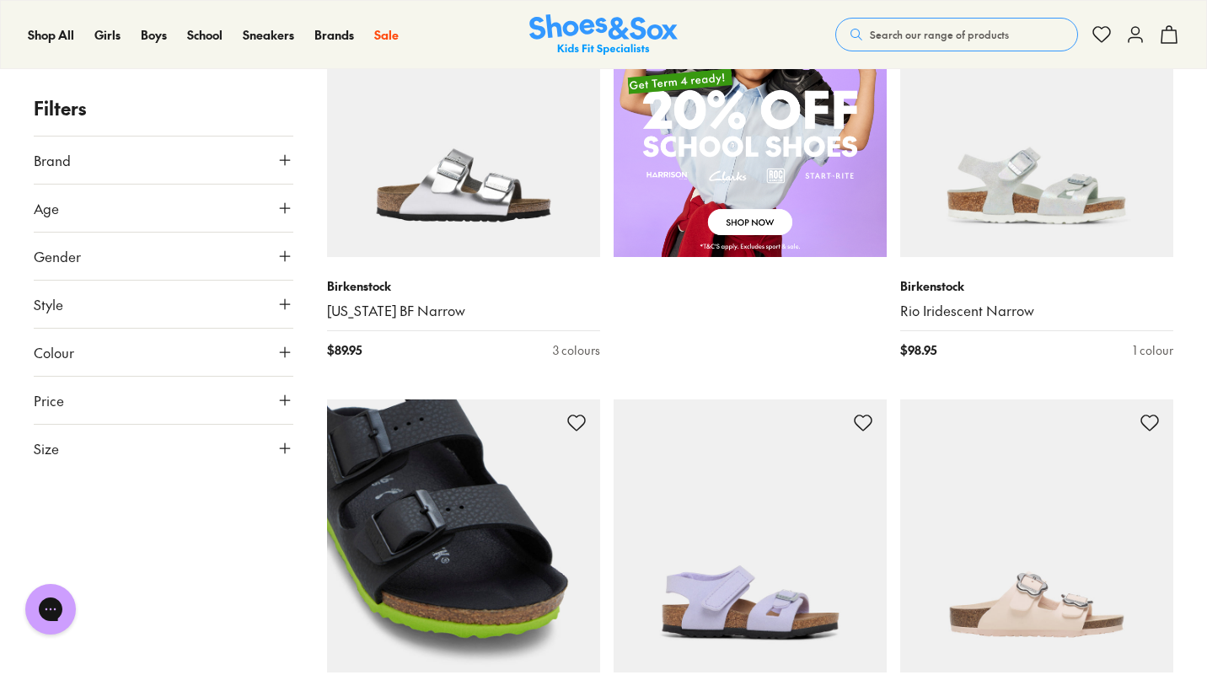
scroll to position [1094, 0]
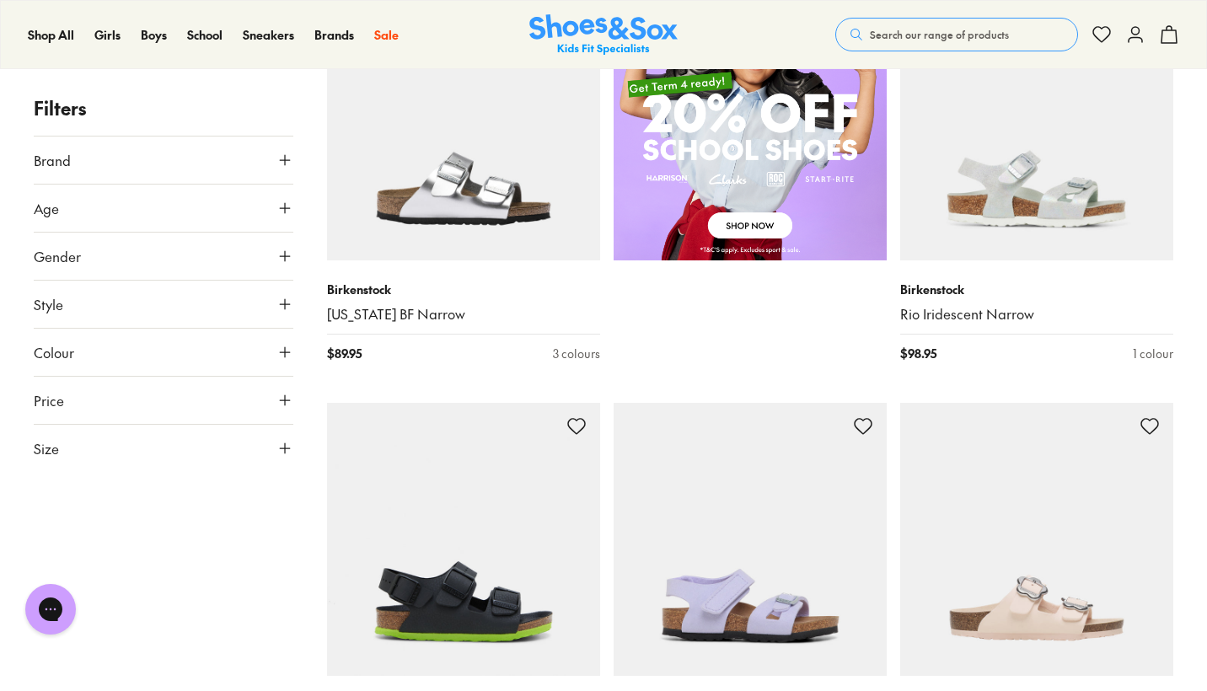
click at [281, 439] on button "Size" at bounding box center [164, 448] width 260 height 47
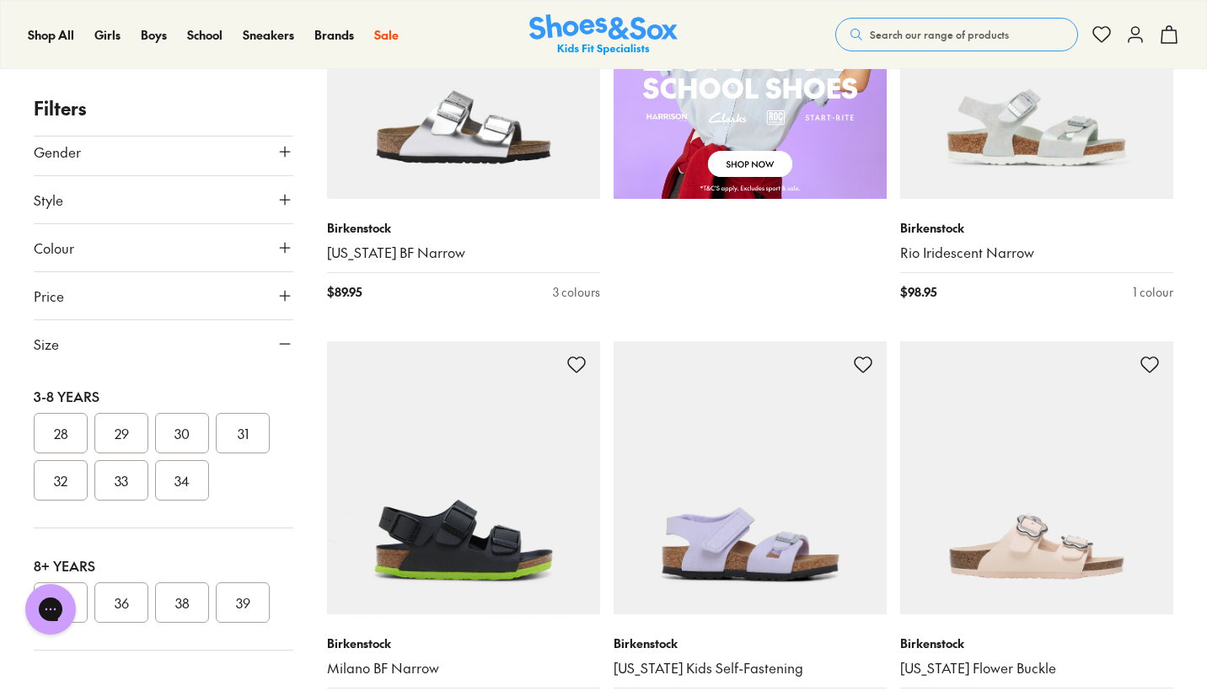
scroll to position [1162, 0]
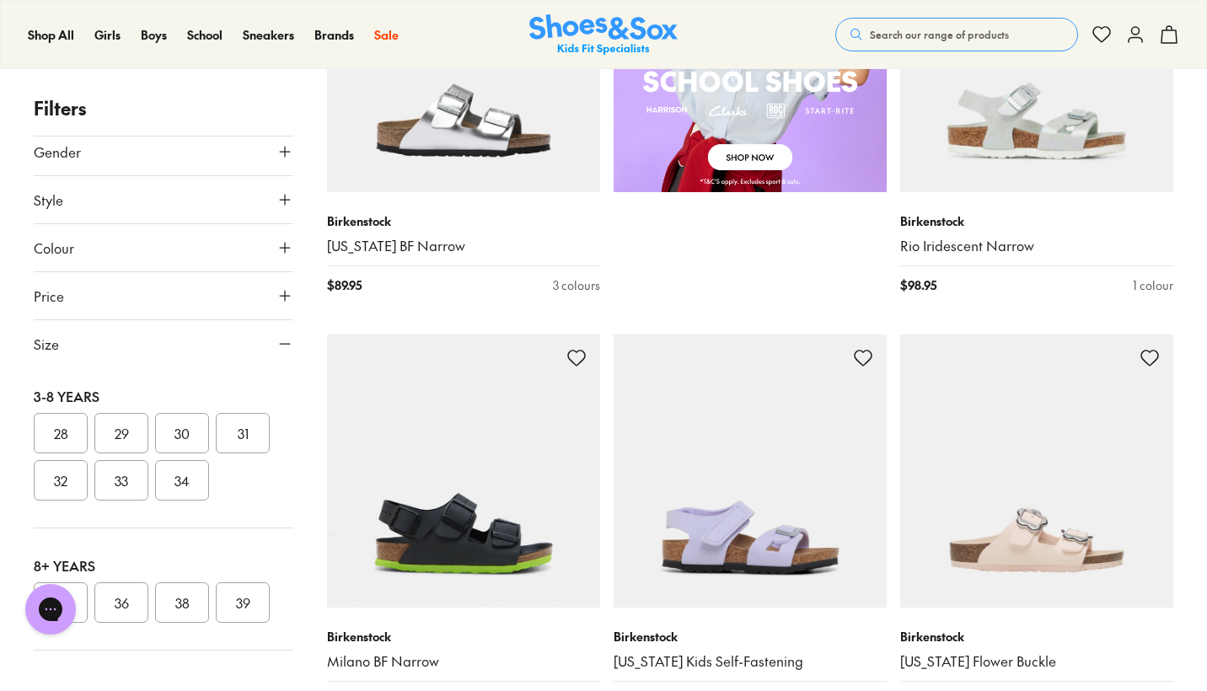
click at [80, 593] on div "Chat with us" at bounding box center [50, 609] width 67 height 62
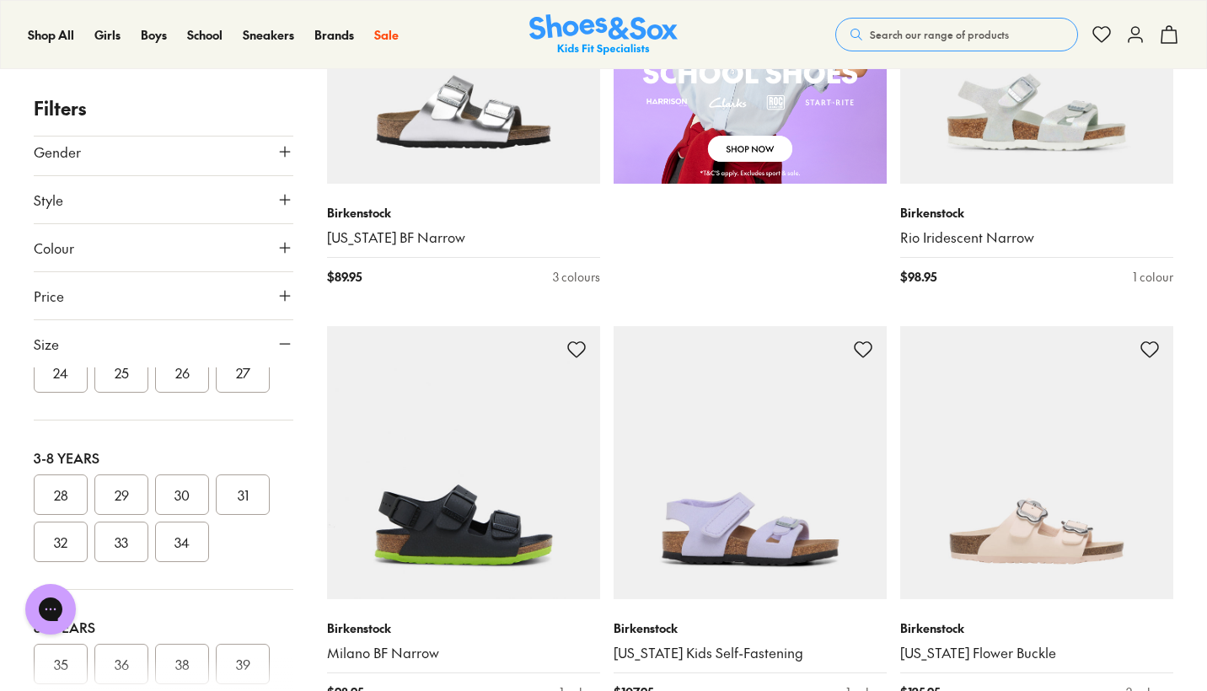
scroll to position [106, 0]
click at [59, 671] on div at bounding box center [164, 675] width 260 height 34
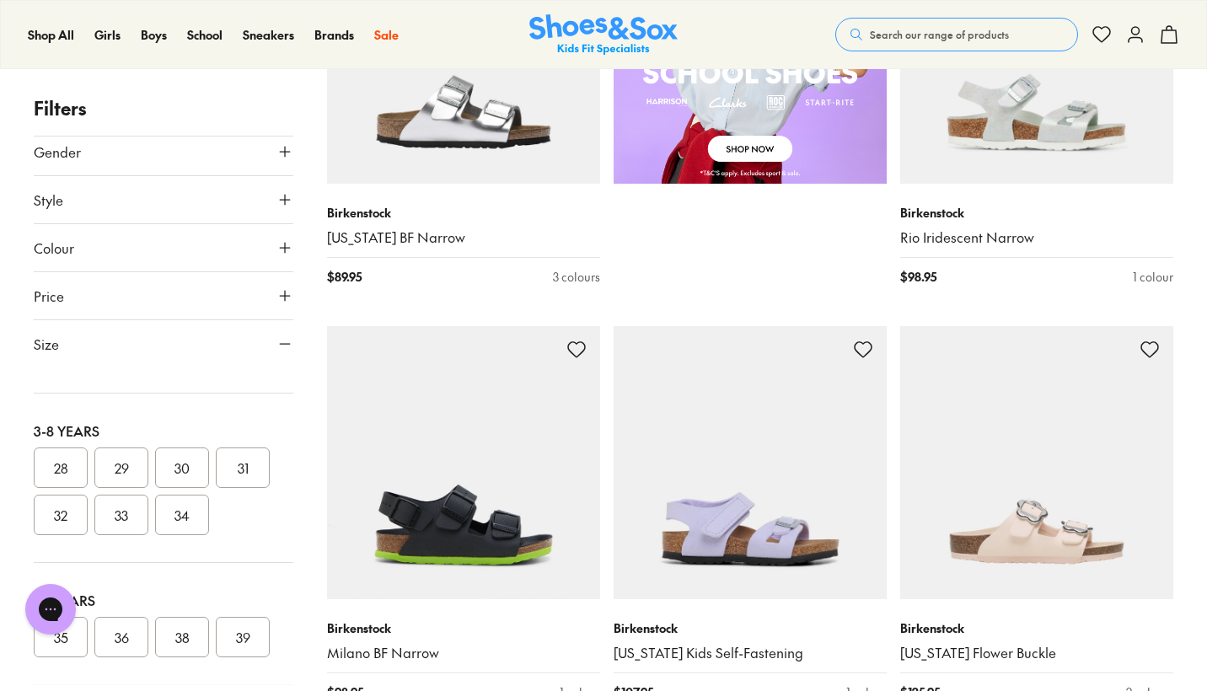
click at [76, 623] on div "Chat with us" at bounding box center [50, 609] width 67 height 62
click at [75, 631] on div "Chat with us" at bounding box center [50, 609] width 67 height 62
click at [61, 633] on div "Chat with us" at bounding box center [50, 609] width 67 height 62
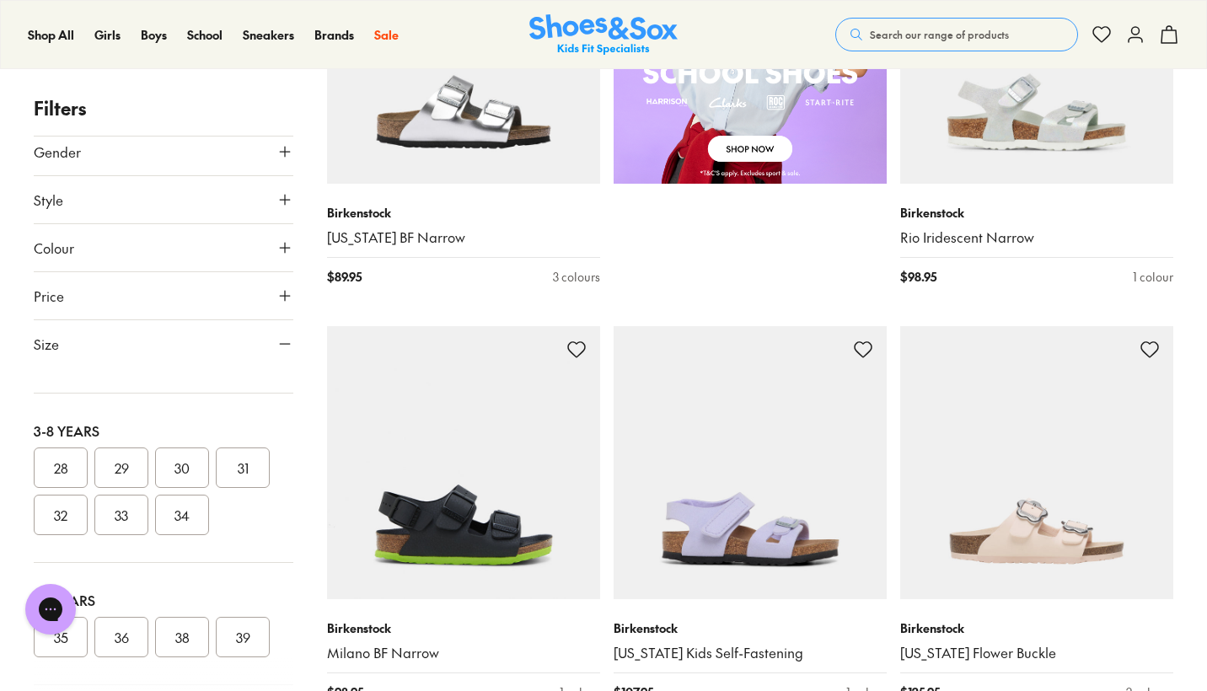
click at [62, 640] on div "Chat with us" at bounding box center [50, 609] width 67 height 62
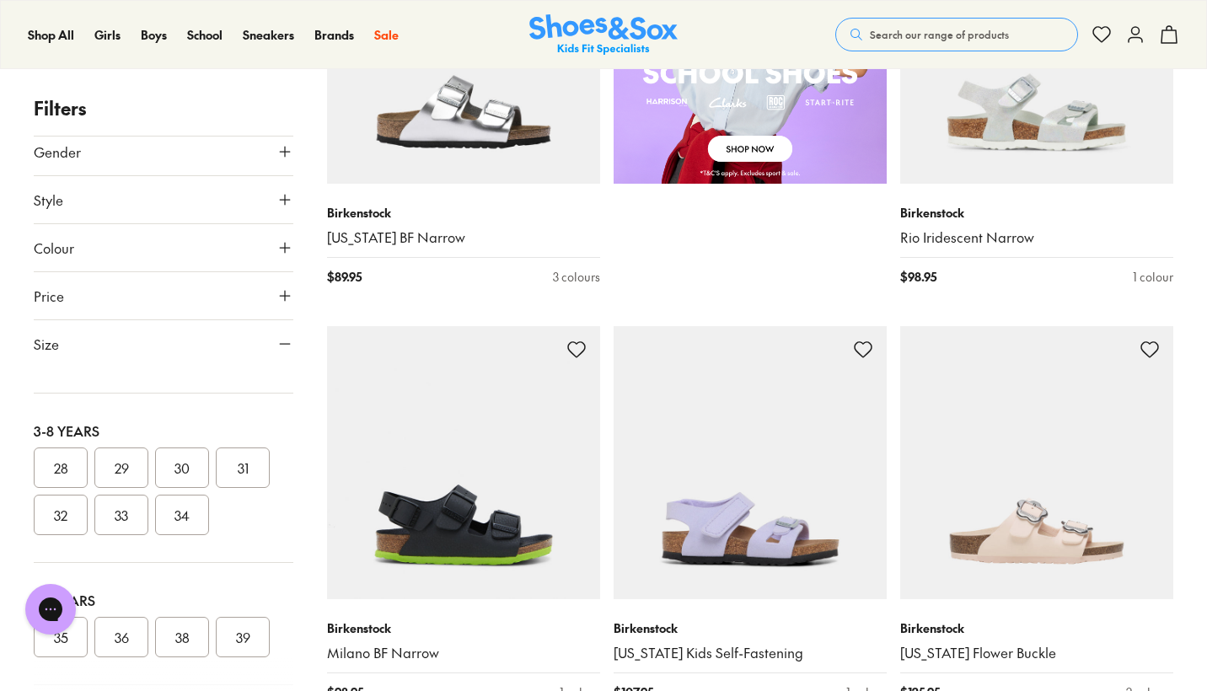
click at [62, 640] on div "Chat with us" at bounding box center [50, 609] width 67 height 62
click at [124, 650] on button "36" at bounding box center [121, 656] width 54 height 40
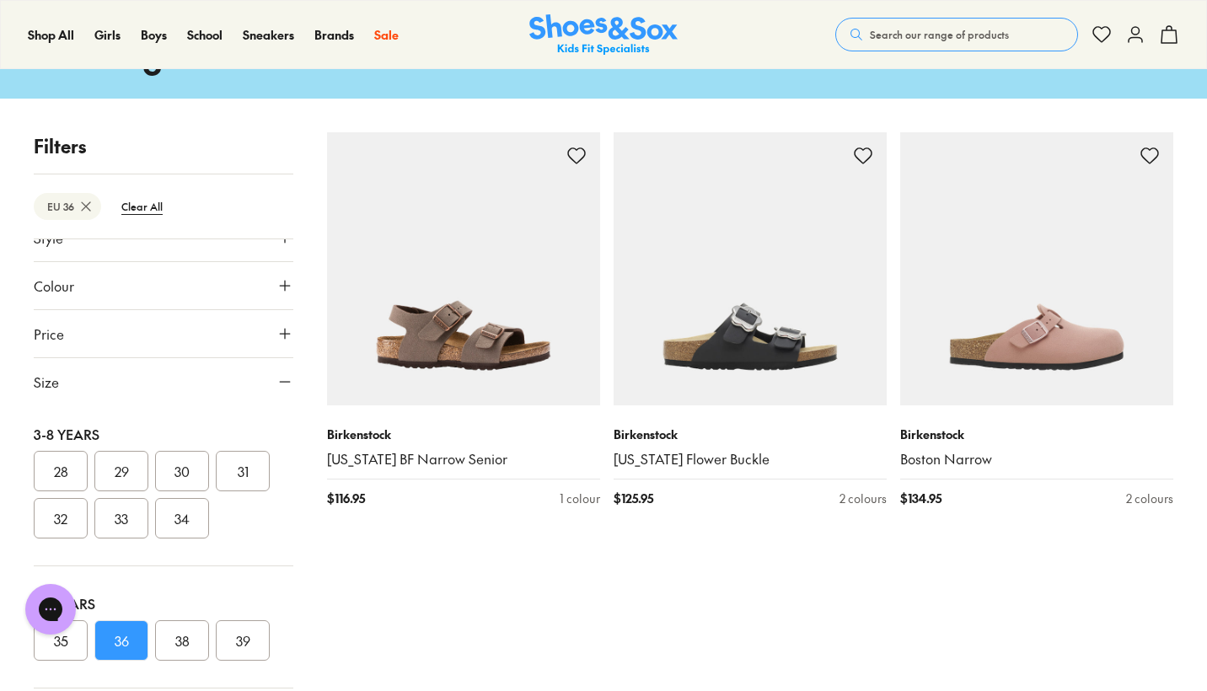
scroll to position [126, 0]
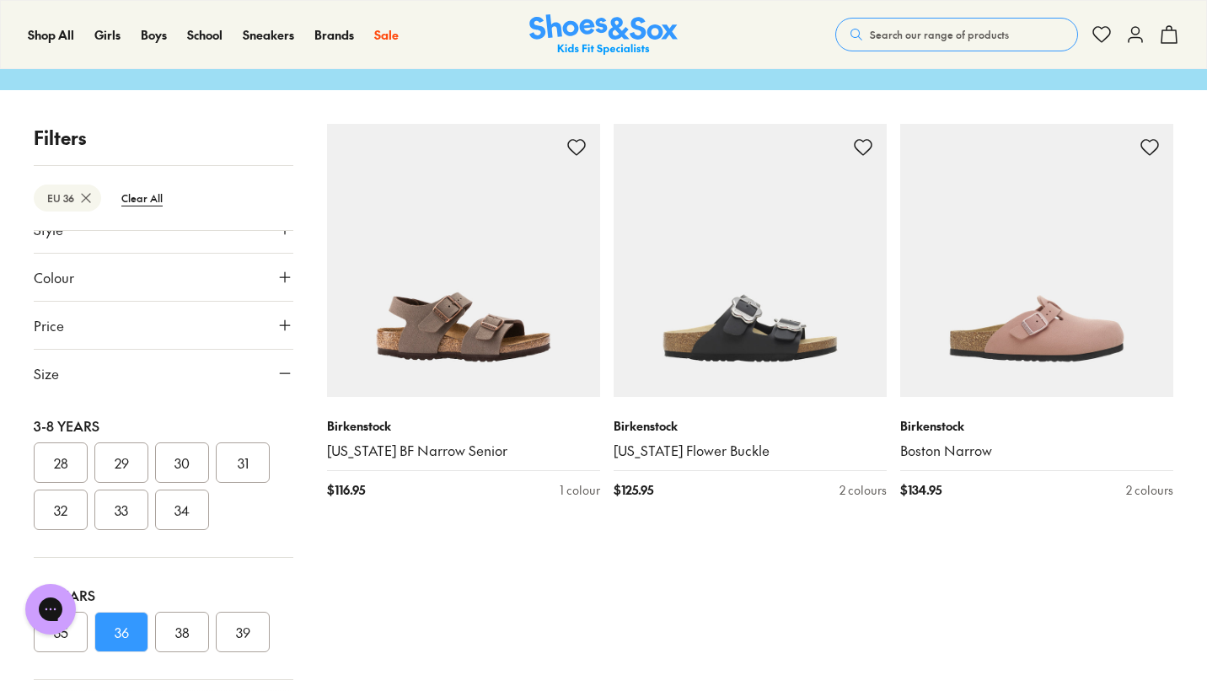
click at [73, 642] on button "35" at bounding box center [61, 632] width 54 height 40
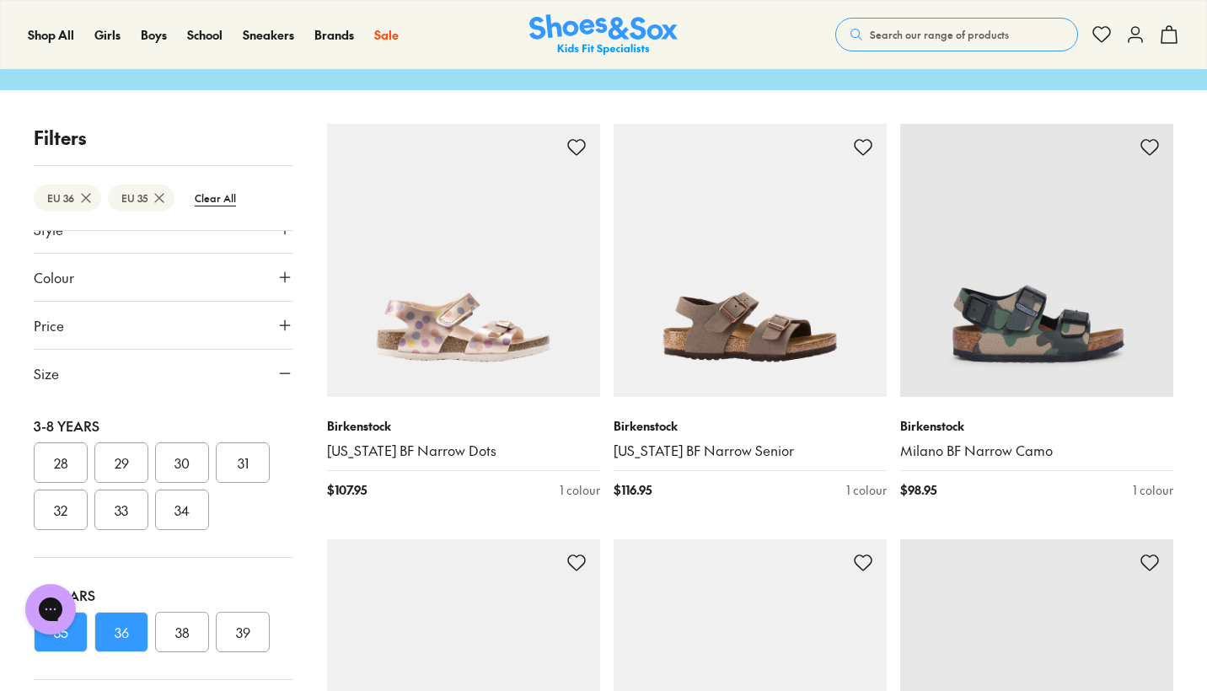
click at [137, 629] on button "36" at bounding box center [121, 632] width 54 height 40
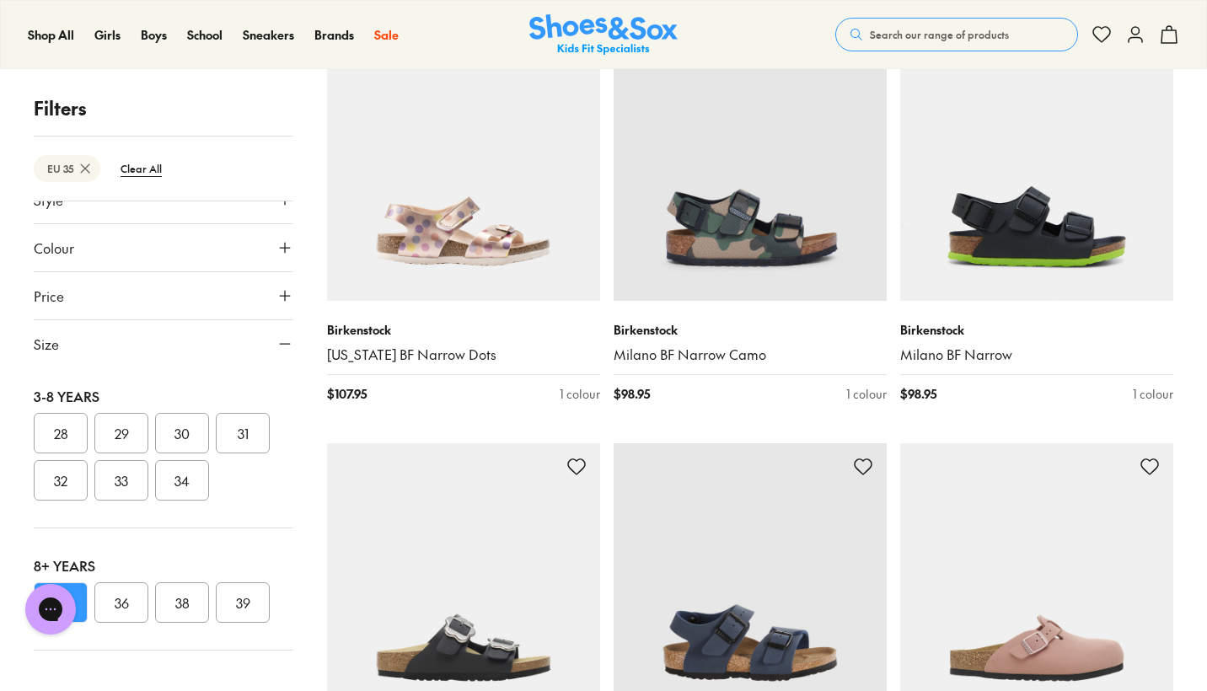
scroll to position [398, 0]
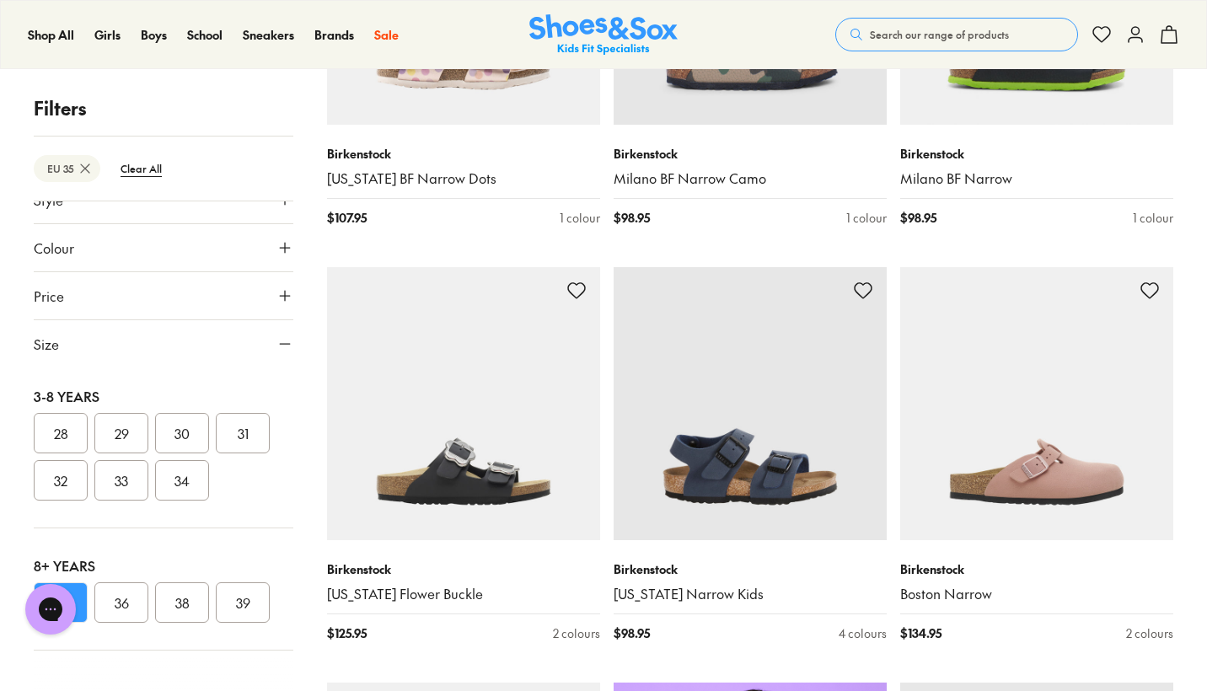
click at [181, 486] on button "34" at bounding box center [182, 480] width 54 height 40
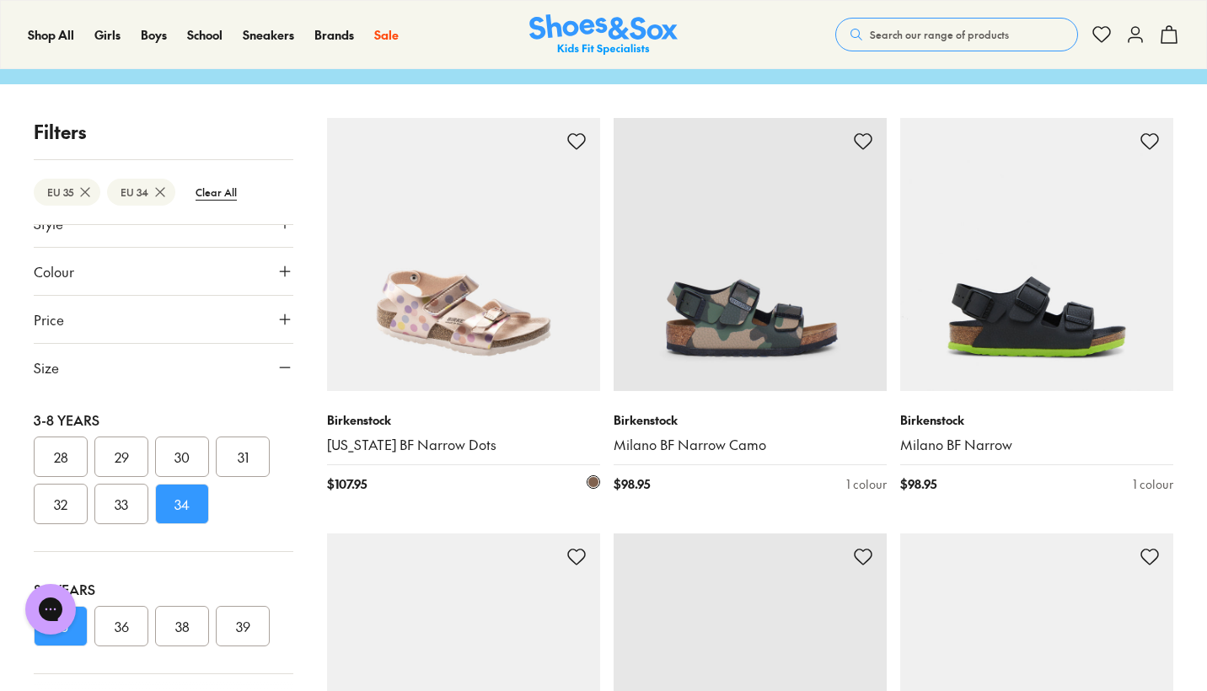
type input "***"
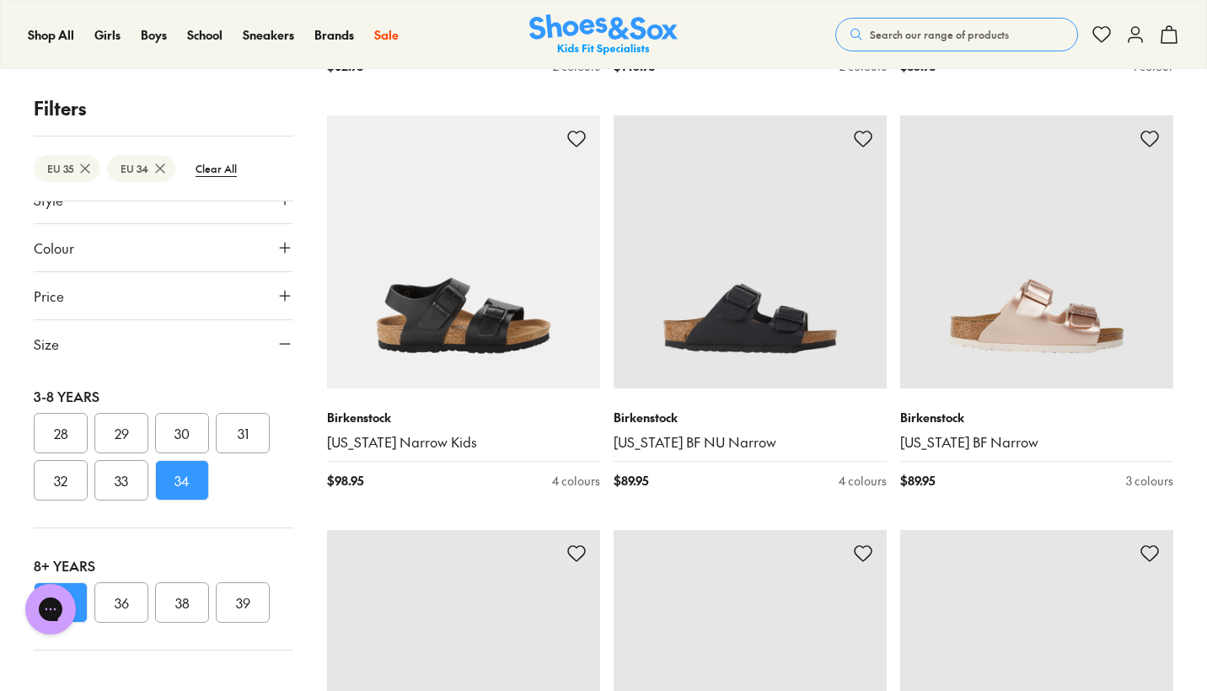
scroll to position [2614, 0]
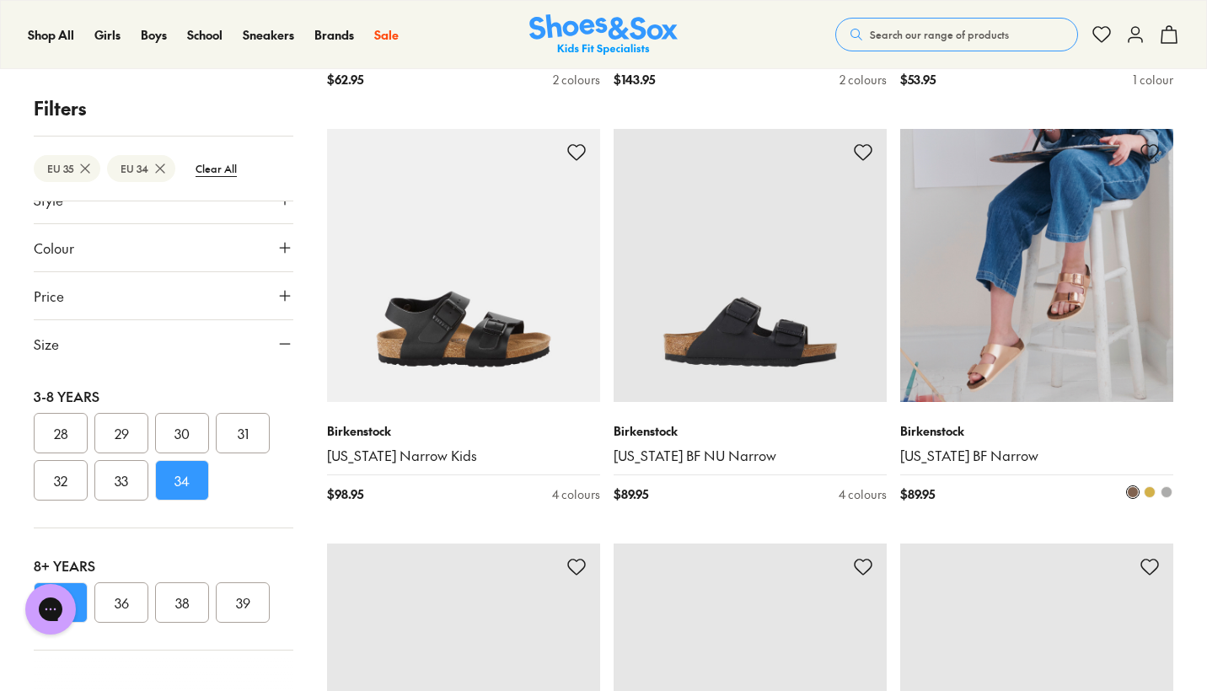
click at [1010, 372] on img at bounding box center [1036, 265] width 273 height 273
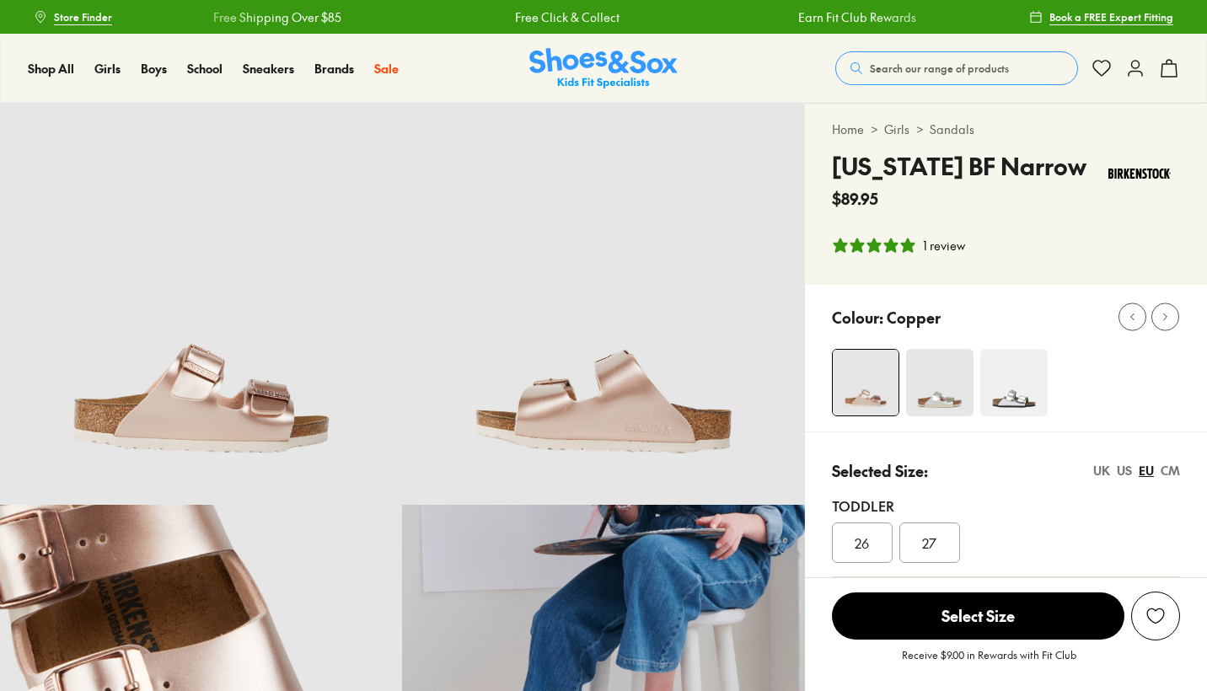
select select "*"
